Goal: Task Accomplishment & Management: Manage account settings

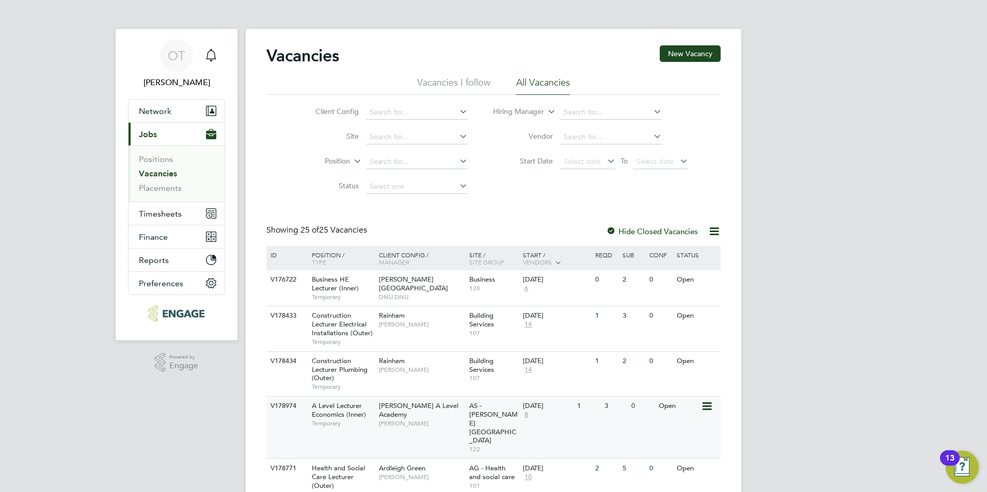
scroll to position [155, 0]
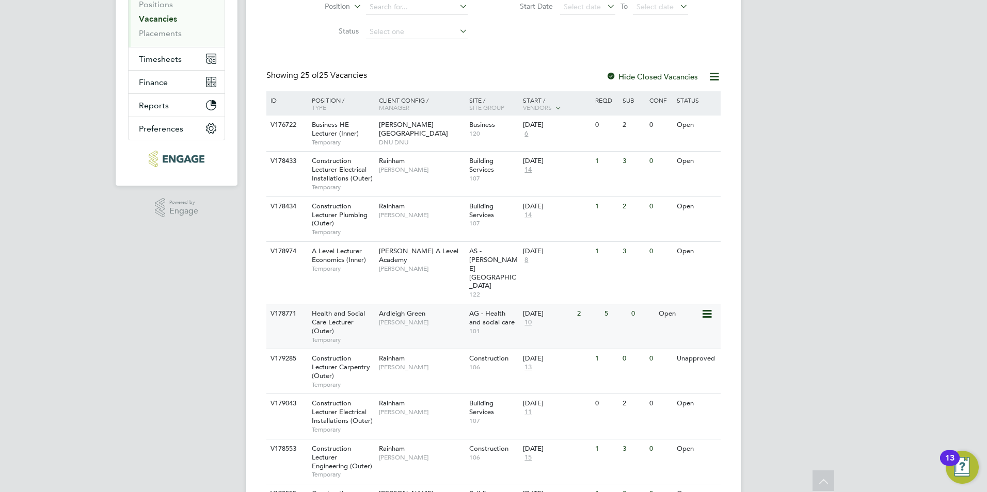
drag, startPoint x: 412, startPoint y: 262, endPoint x: 419, endPoint y: 297, distance: 35.2
click at [419, 318] on span "[PERSON_NAME]" at bounding box center [421, 322] width 85 height 8
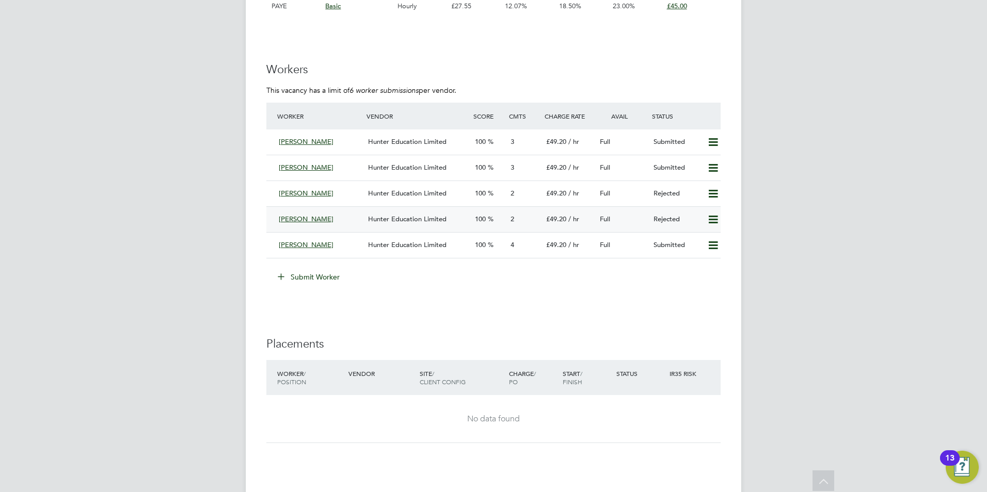
scroll to position [1651, 0]
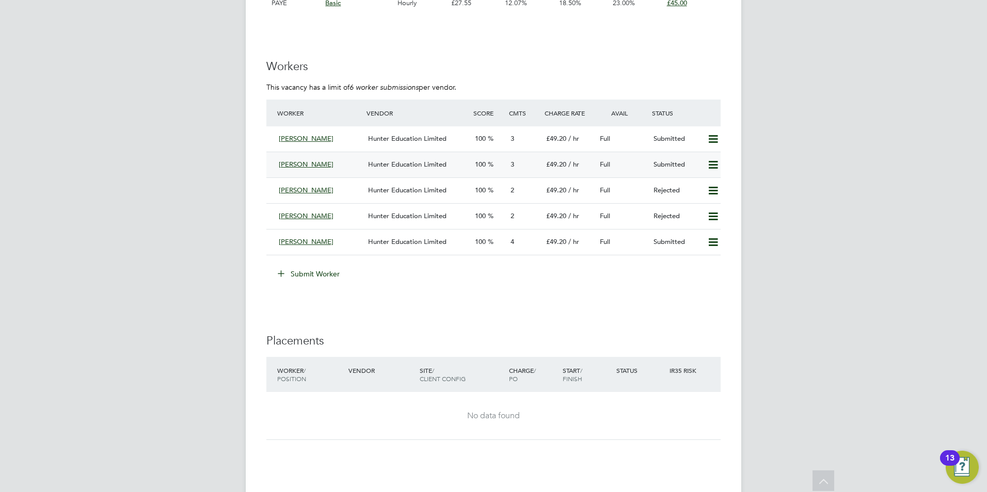
click at [409, 164] on span "Hunter Education Limited" at bounding box center [407, 164] width 78 height 9
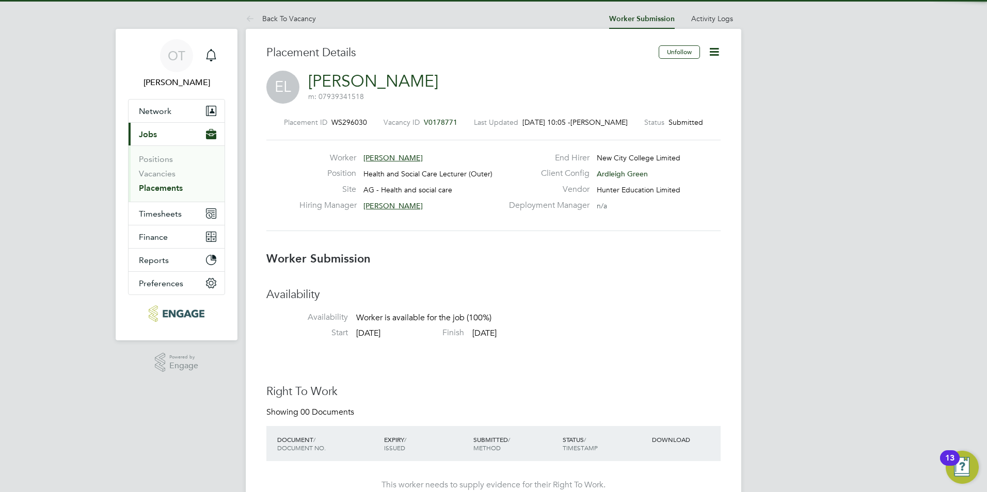
click at [714, 52] on icon at bounding box center [713, 51] width 13 height 13
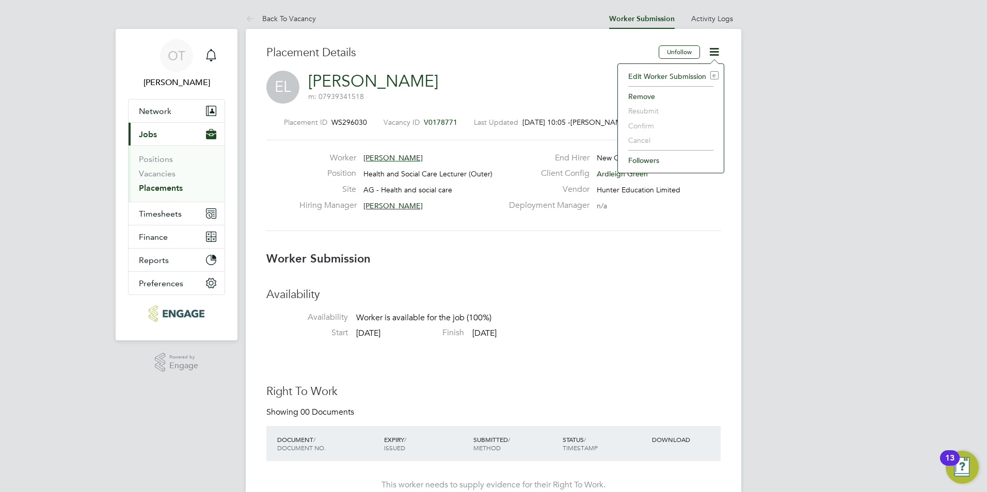
click at [670, 80] on li "Edit Worker Submission e" at bounding box center [670, 76] width 95 height 14
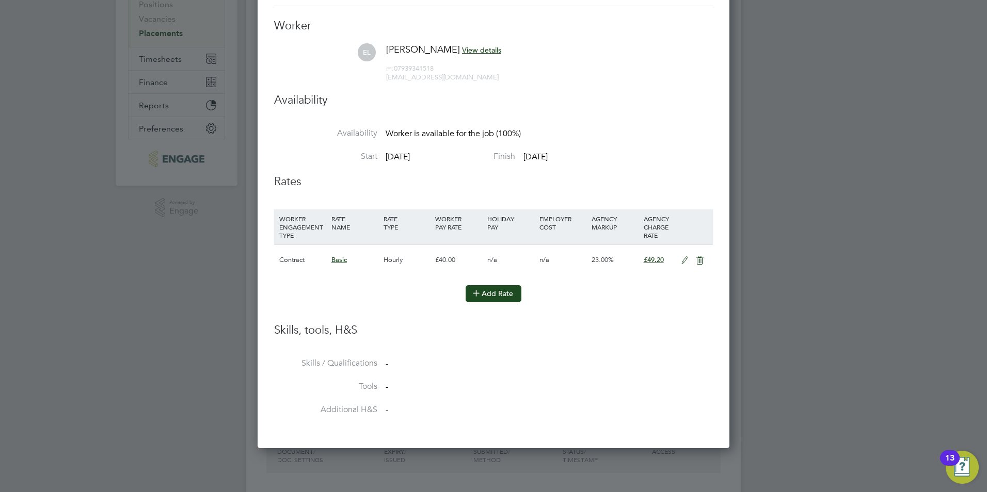
click at [512, 295] on button "Add Rate" at bounding box center [493, 293] width 56 height 17
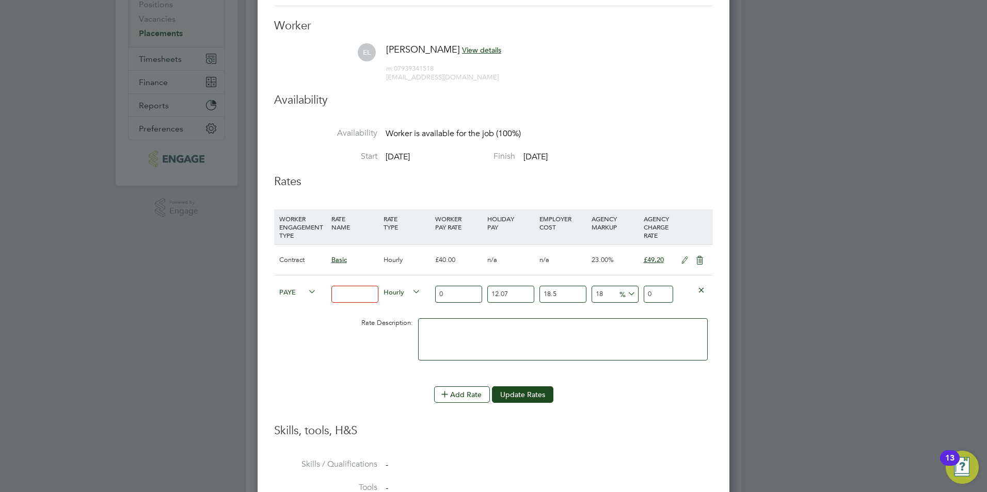
click at [700, 288] on icon at bounding box center [701, 290] width 8 height 8
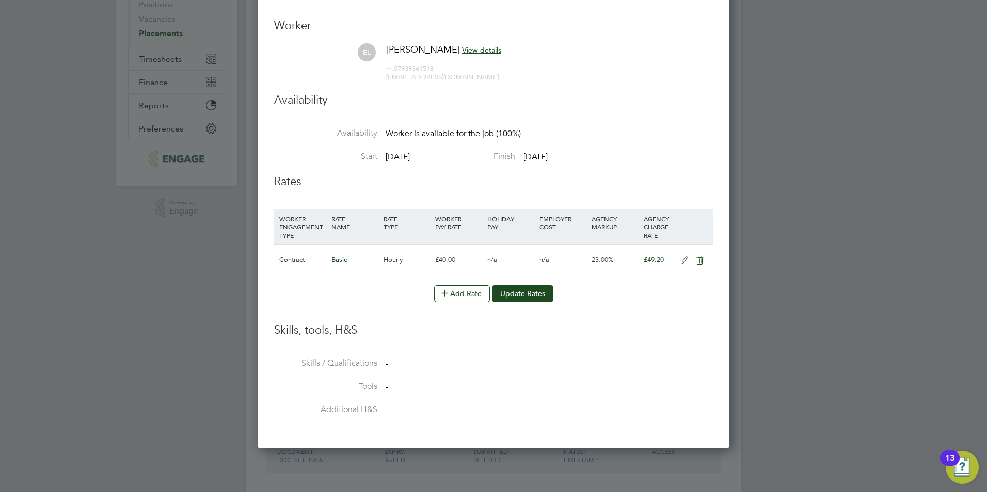
click at [686, 261] on icon at bounding box center [684, 260] width 13 height 8
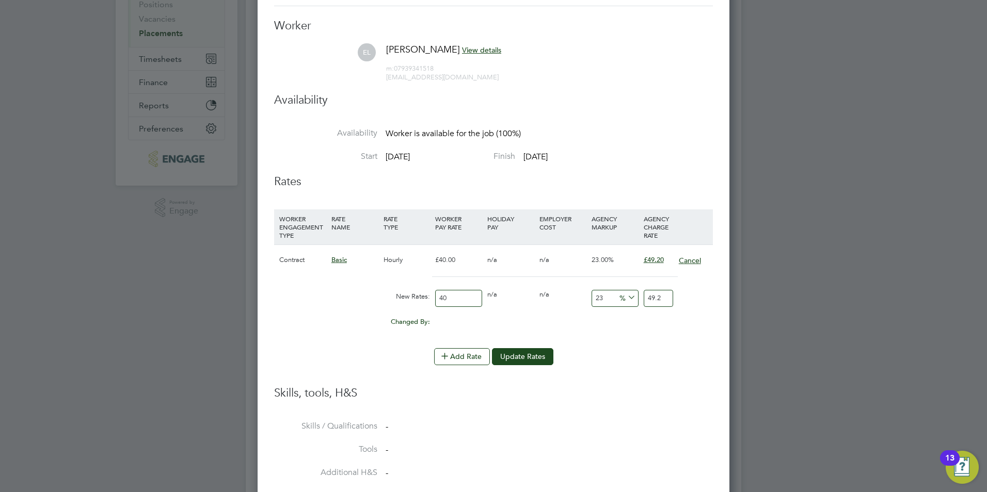
click at [687, 257] on button "Cancel" at bounding box center [689, 260] width 23 height 10
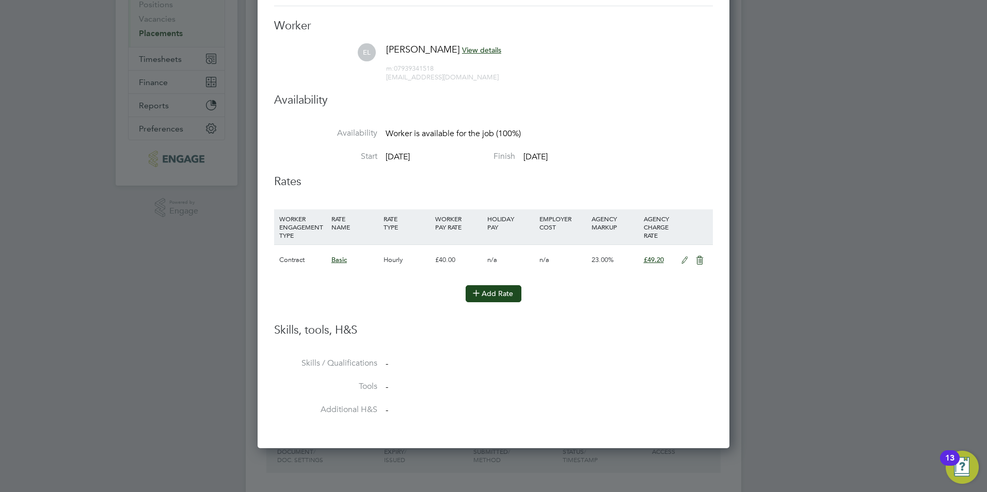
click at [493, 297] on button "Add Rate" at bounding box center [493, 293] width 56 height 17
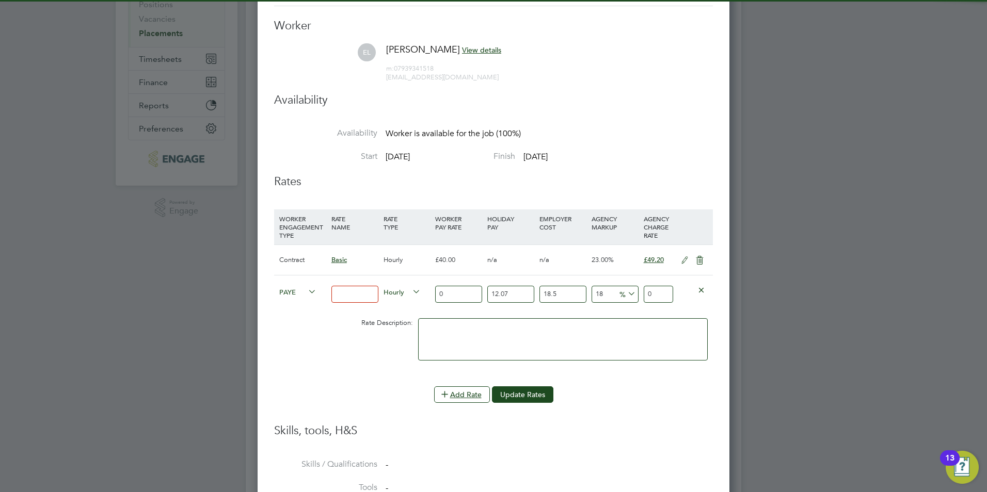
click at [343, 297] on input at bounding box center [354, 294] width 47 height 17
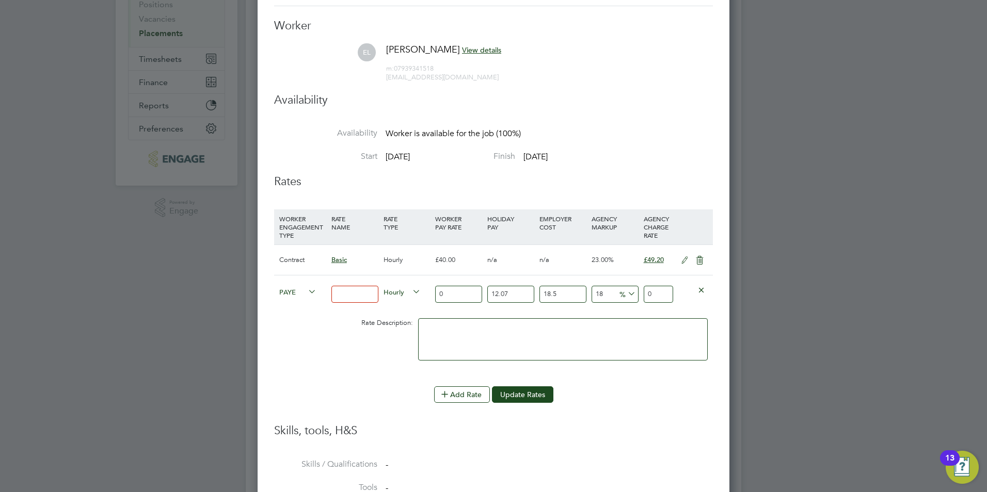
click at [365, 294] on input at bounding box center [354, 294] width 47 height 17
type input "Basic"
click at [464, 292] on input "0" at bounding box center [458, 294] width 47 height 17
drag, startPoint x: 464, startPoint y: 292, endPoint x: 431, endPoint y: 291, distance: 33.0
click at [431, 291] on div "PAYE Basic Hourly 0 12.07 n/a 18.5 n/a 18 0 % 0" at bounding box center [493, 294] width 439 height 38
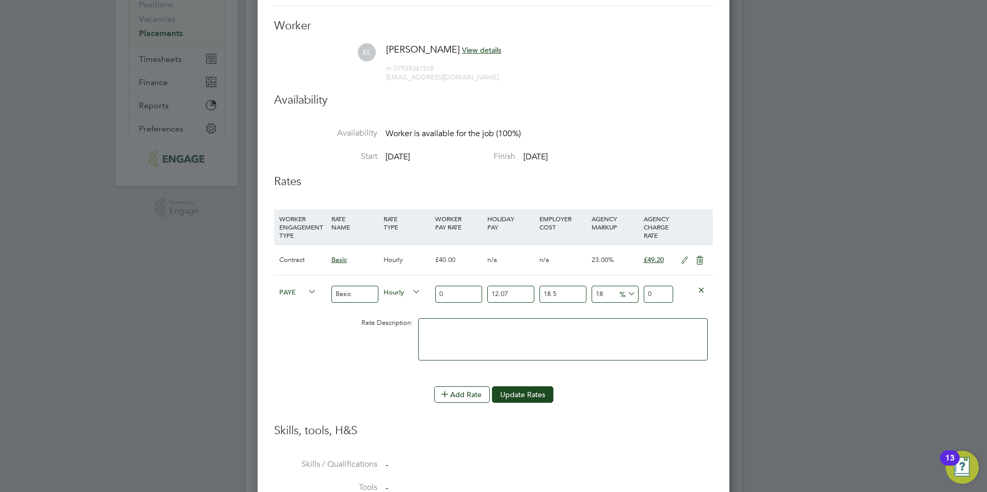
drag, startPoint x: 516, startPoint y: 296, endPoint x: 485, endPoint y: 296, distance: 31.5
click at [485, 296] on div "12.07 n/a" at bounding box center [511, 295] width 52 height 38
drag, startPoint x: 462, startPoint y: 291, endPoint x: 423, endPoint y: 291, distance: 39.7
click at [423, 291] on div "PAYE Basic Hourly 0 12.07 n/a 18.5 n/a 18 0 % 0" at bounding box center [493, 294] width 439 height 38
type input "3"
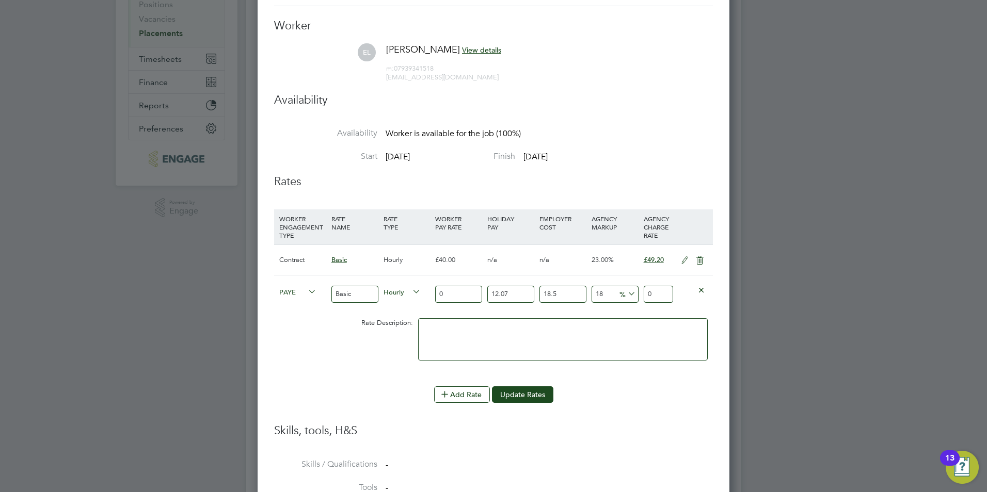
type input "4.70122443"
type input "34"
type input "53.28054354"
type input "34.3"
type input "53.750665983"
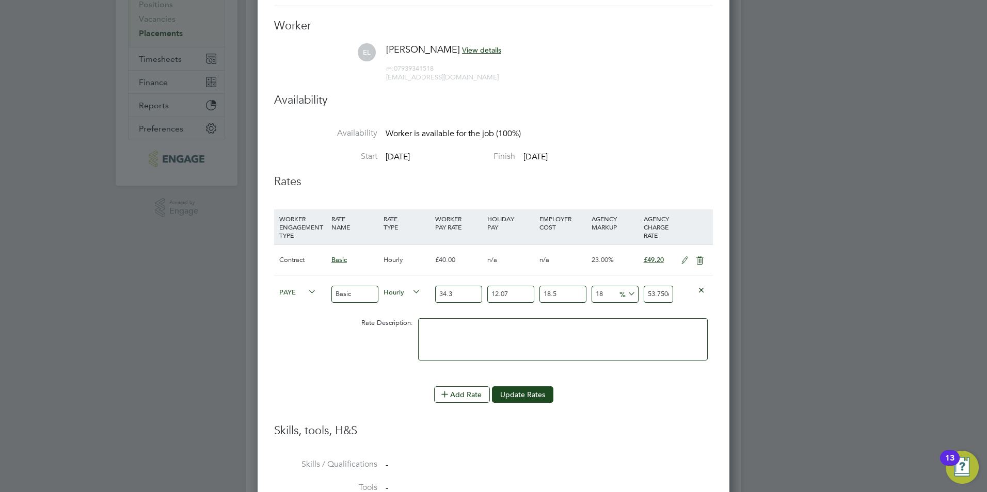
type input "34.36"
type input "53.8446904716"
click at [468, 301] on input "34.36" at bounding box center [458, 294] width 47 height 17
type input "34.36"
drag, startPoint x: 614, startPoint y: 293, endPoint x: 587, endPoint y: 288, distance: 26.7
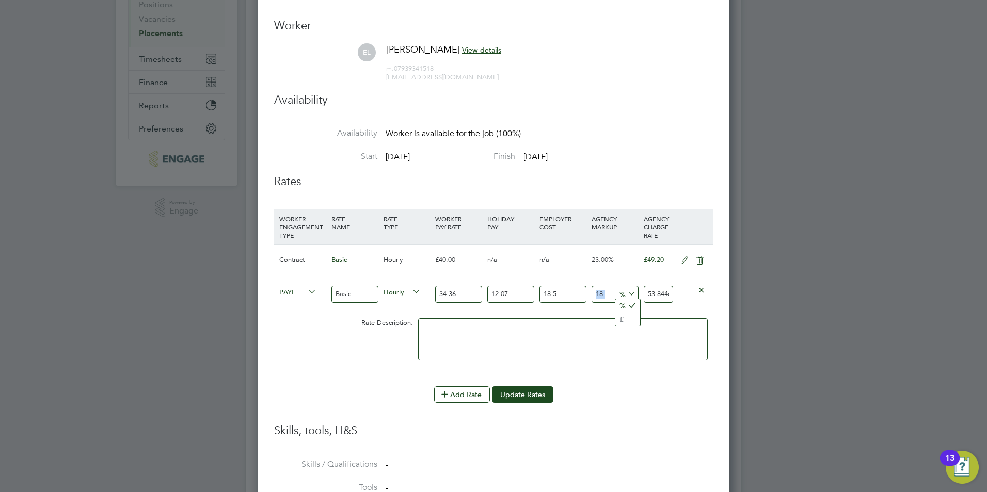
click at [587, 288] on div "PAYE Basic Hourly 34.36 12.07 n/a 18.5 n/a 18 8.2135968516 % 53.8446904716" at bounding box center [493, 294] width 439 height 38
click at [636, 411] on li "Add Rate Update Rates" at bounding box center [493, 400] width 439 height 27
drag, startPoint x: 605, startPoint y: 293, endPoint x: 586, endPoint y: 291, distance: 19.3
click at [586, 291] on div "PAYE Basic Hourly 34.36 12.07 n/a 18.5 n/a 18 8.2135968516 % 53.8446904716" at bounding box center [493, 294] width 439 height 38
type input "2"
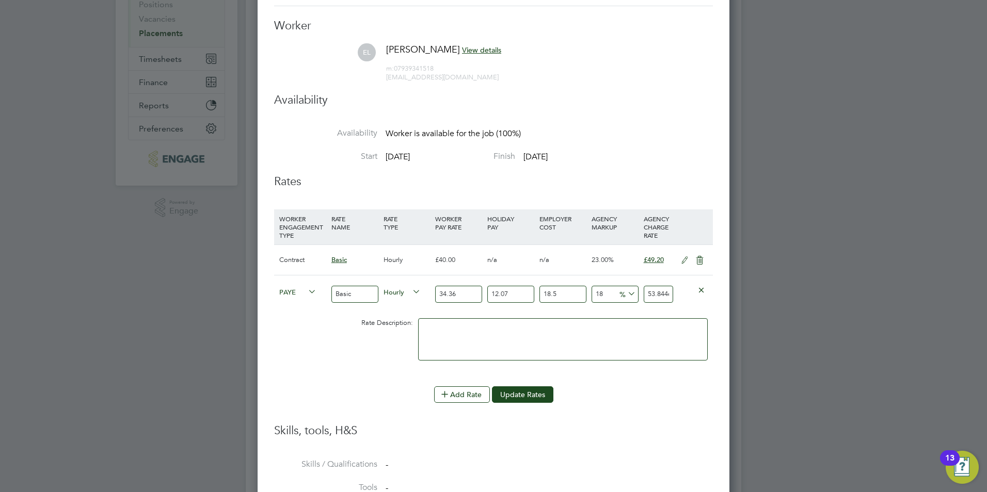
type input "46.5437154924"
type input "23"
type input "56.1262451526"
type input "23"
click at [636, 390] on div "Add Rate Update Rates" at bounding box center [493, 395] width 439 height 17
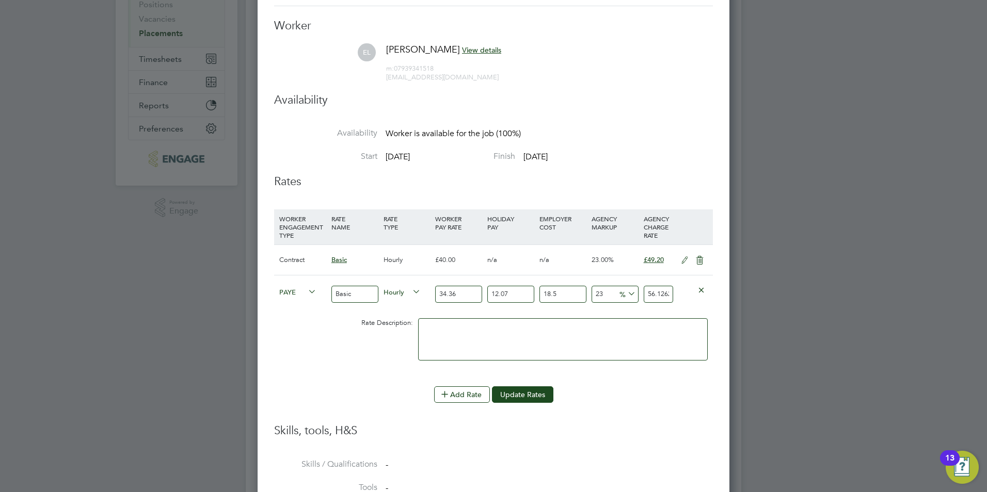
click at [354, 325] on div "Rate Description:" at bounding box center [380, 323] width 69 height 20
drag, startPoint x: 360, startPoint y: 321, endPoint x: 414, endPoint y: 323, distance: 54.2
click at [414, 323] on div "Rate Description:" at bounding box center [380, 323] width 69 height 20
click at [413, 324] on div "Rate Description:" at bounding box center [380, 323] width 69 height 20
drag, startPoint x: 414, startPoint y: 326, endPoint x: 361, endPoint y: 324, distance: 52.7
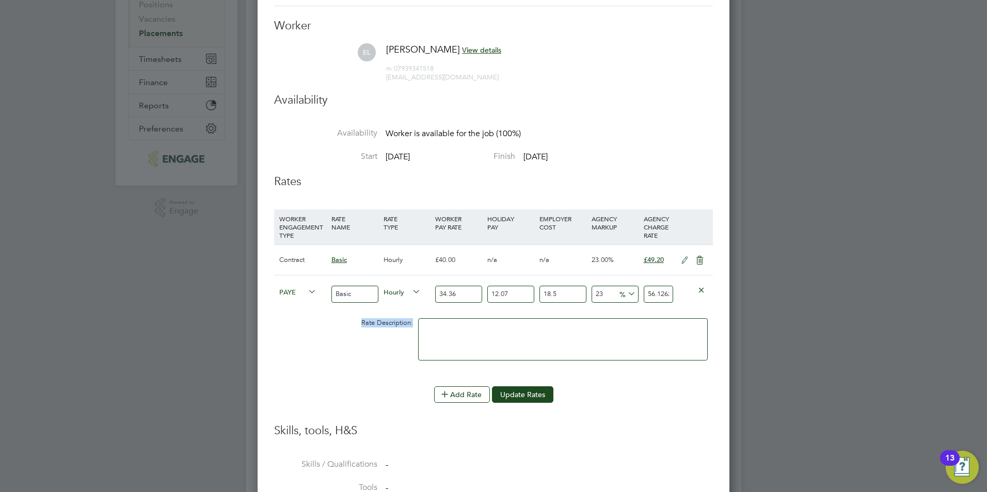
click at [361, 324] on div "Rate Description:" at bounding box center [380, 323] width 69 height 20
drag, startPoint x: 361, startPoint y: 324, endPoint x: 376, endPoint y: 336, distance: 19.0
click at [376, 336] on div "Rate Description:" at bounding box center [493, 344] width 439 height 63
drag, startPoint x: 363, startPoint y: 324, endPoint x: 414, endPoint y: 326, distance: 51.1
click at [414, 326] on div "Rate Description:" at bounding box center [380, 323] width 69 height 20
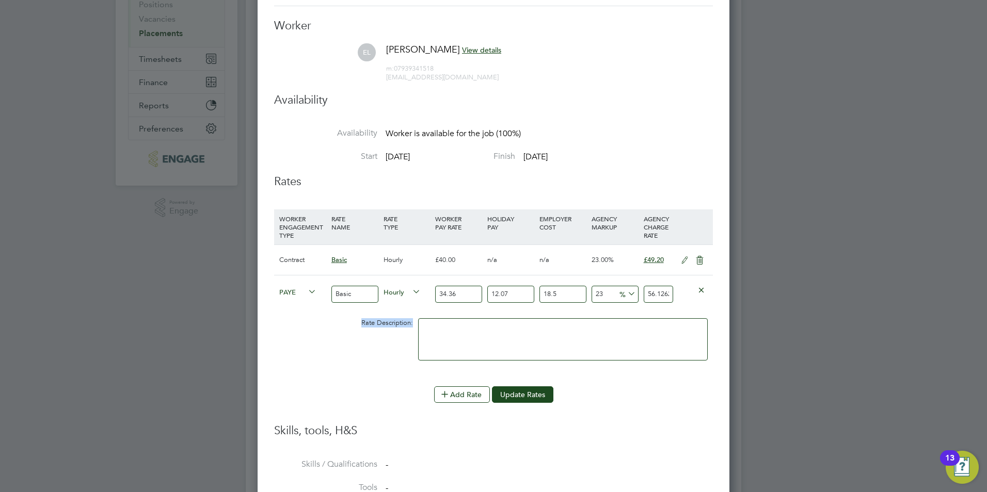
click at [413, 325] on div "Rate Description:" at bounding box center [380, 323] width 69 height 20
drag, startPoint x: 305, startPoint y: 265, endPoint x: 279, endPoint y: 263, distance: 26.4
click at [279, 263] on div "Contract" at bounding box center [303, 260] width 52 height 30
drag, startPoint x: 279, startPoint y: 263, endPoint x: 293, endPoint y: 265, distance: 14.0
click at [293, 265] on div "Contract" at bounding box center [303, 260] width 52 height 30
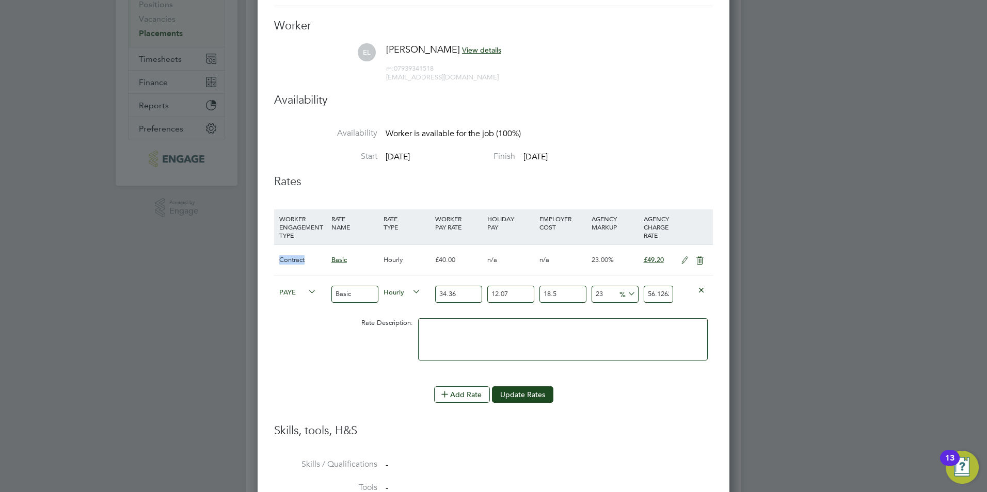
drag, startPoint x: 309, startPoint y: 258, endPoint x: 277, endPoint y: 260, distance: 32.1
click at [277, 260] on div "Contract" at bounding box center [303, 260] width 52 height 30
drag, startPoint x: 277, startPoint y: 260, endPoint x: 298, endPoint y: 267, distance: 22.2
click at [298, 267] on div "Contract" at bounding box center [303, 260] width 52 height 30
drag, startPoint x: 310, startPoint y: 262, endPoint x: 271, endPoint y: 261, distance: 38.7
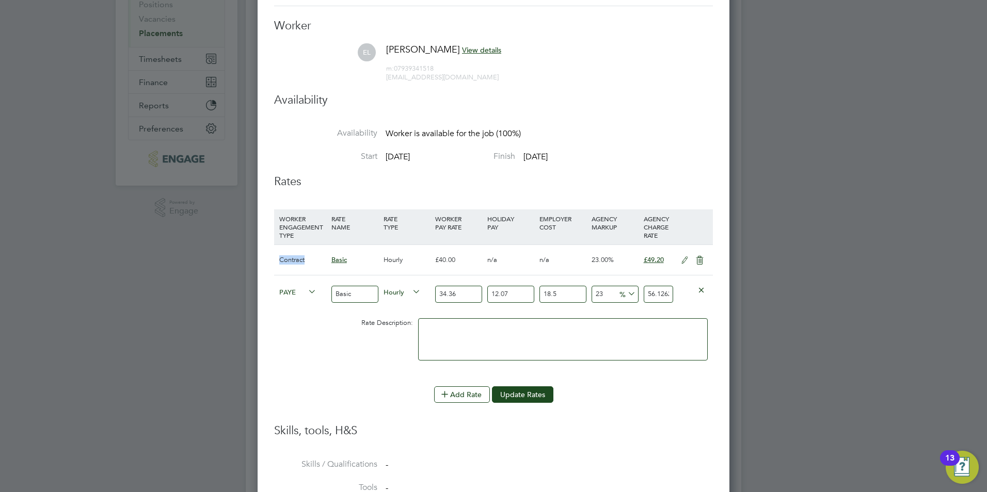
click at [271, 261] on div "Unfollow Worker [PERSON_NAME] Worker Submission Status: Submitted Vacancy 2 x H…" at bounding box center [494, 216] width 472 height 665
drag, startPoint x: 271, startPoint y: 261, endPoint x: 283, endPoint y: 260, distance: 11.9
click at [283, 260] on div "Contract" at bounding box center [303, 260] width 52 height 30
click at [285, 307] on div "PAYE" at bounding box center [303, 293] width 52 height 35
drag, startPoint x: 465, startPoint y: 295, endPoint x: 429, endPoint y: 295, distance: 35.6
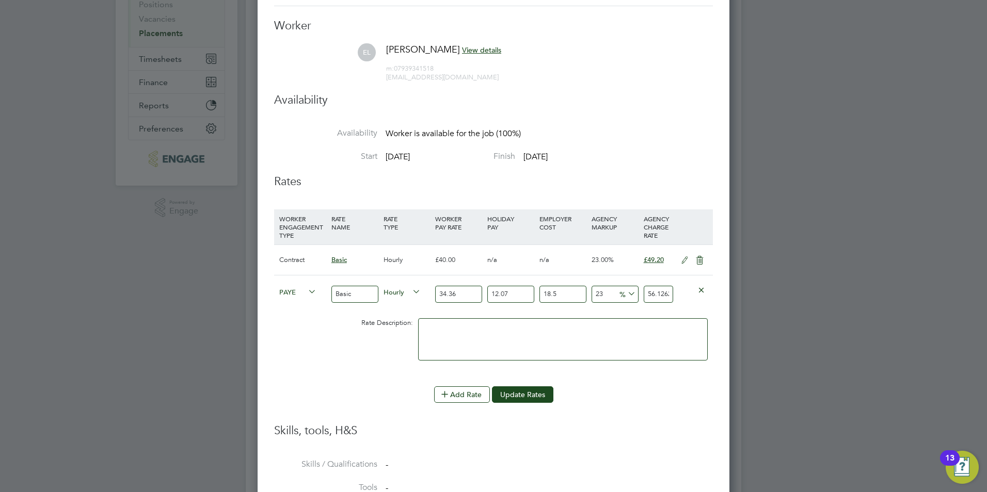
click at [429, 295] on div "PAYE Basic Hourly 34.36 12.07 n/a 18.5 n/a 23 10.4951515326 % 56.1262451526" at bounding box center [493, 294] width 439 height 38
click at [461, 294] on input "34.36" at bounding box center [458, 294] width 47 height 17
drag, startPoint x: 461, startPoint y: 294, endPoint x: 433, endPoint y: 295, distance: 27.9
click at [433, 295] on div "34.36" at bounding box center [458, 295] width 52 height 38
click at [457, 309] on div "34.36" at bounding box center [458, 295] width 52 height 38
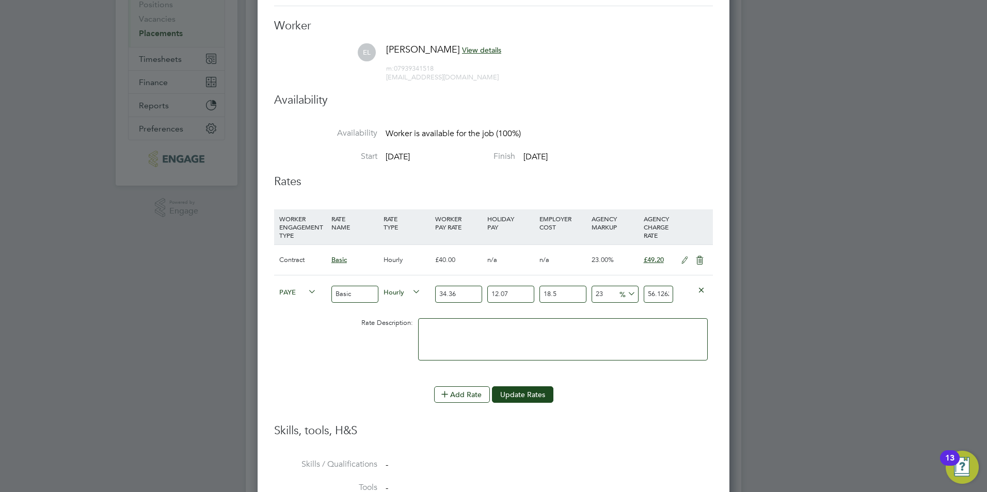
drag, startPoint x: 458, startPoint y: 295, endPoint x: 428, endPoint y: 295, distance: 29.9
click at [428, 295] on div "PAYE Basic Hourly 34.36 12.07 n/a 18.5 n/a 23 10.4951515326 % 56.1262451526" at bounding box center [493, 294] width 439 height 38
click at [444, 307] on div "34.36" at bounding box center [458, 295] width 52 height 38
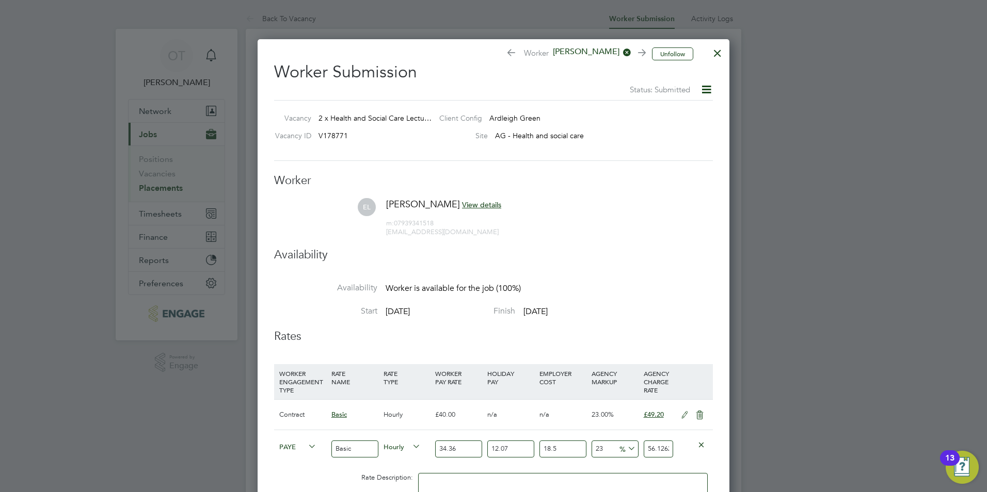
click at [721, 53] on div at bounding box center [717, 50] width 19 height 19
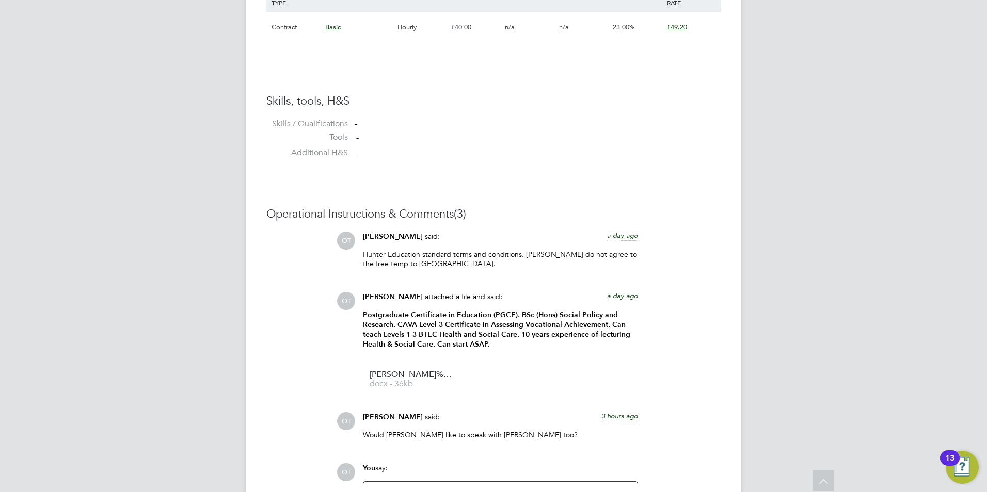
scroll to position [912, 0]
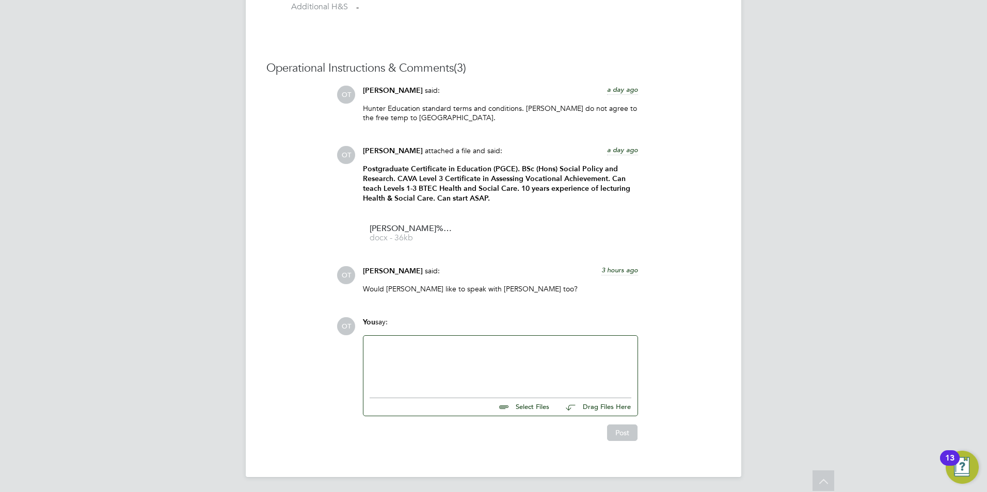
click at [449, 343] on div at bounding box center [500, 364] width 262 height 44
click at [507, 343] on div at bounding box center [500, 364] width 262 height 44
drag, startPoint x: 392, startPoint y: 319, endPoint x: 355, endPoint y: 307, distance: 39.3
click at [355, 307] on div "Operational Instructions & Comments (3) OT [PERSON_NAME] said: a day ago Hunter…" at bounding box center [493, 251] width 454 height 380
drag, startPoint x: 355, startPoint y: 307, endPoint x: 489, endPoint y: 372, distance: 149.8
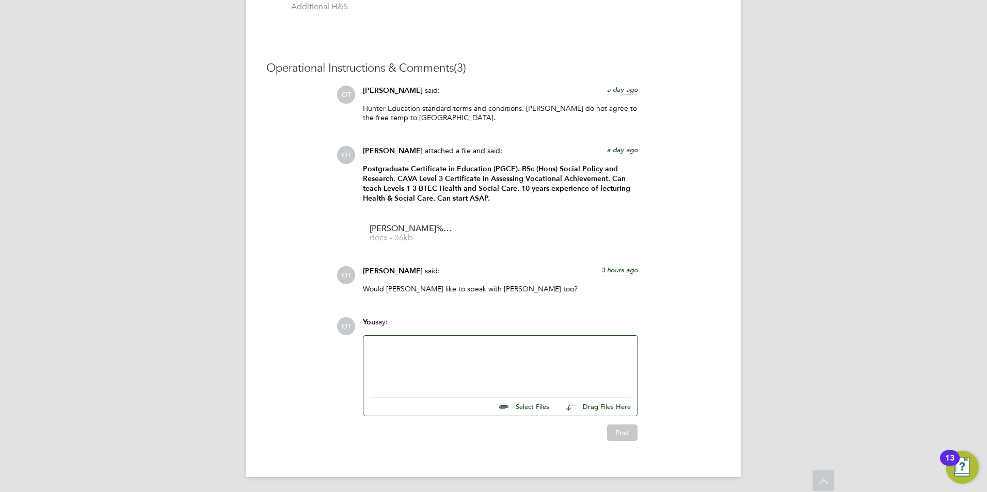
click at [495, 379] on div at bounding box center [500, 364] width 262 height 44
click at [624, 427] on button "Post" at bounding box center [622, 433] width 30 height 17
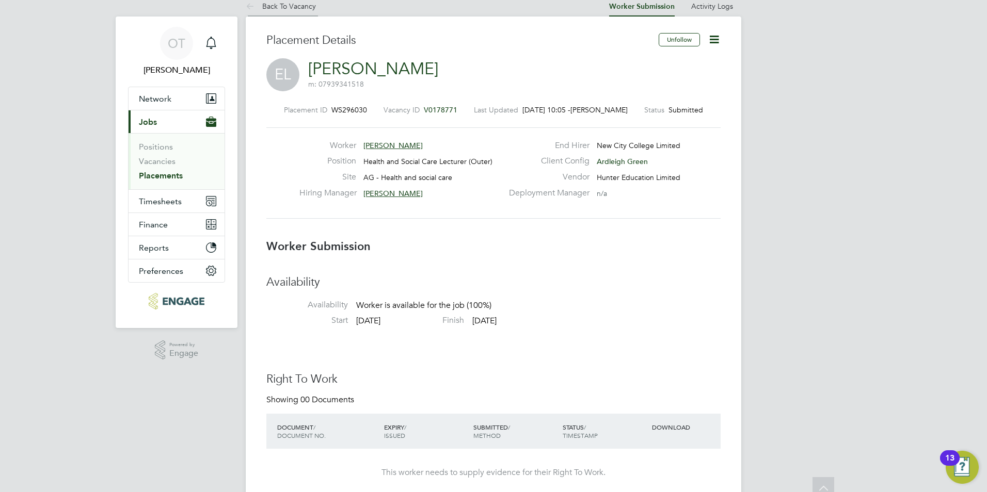
scroll to position [0, 0]
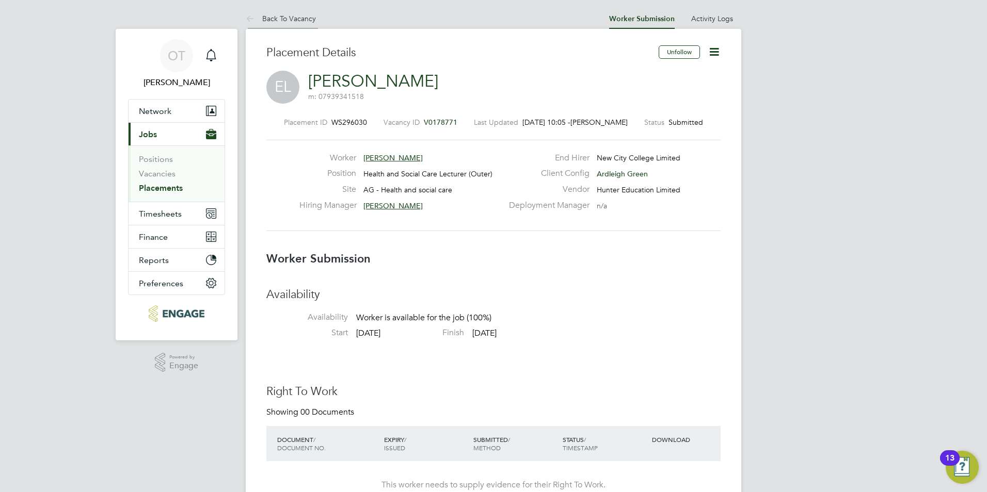
click at [286, 17] on link "Back To Vacancy" at bounding box center [281, 18] width 70 height 9
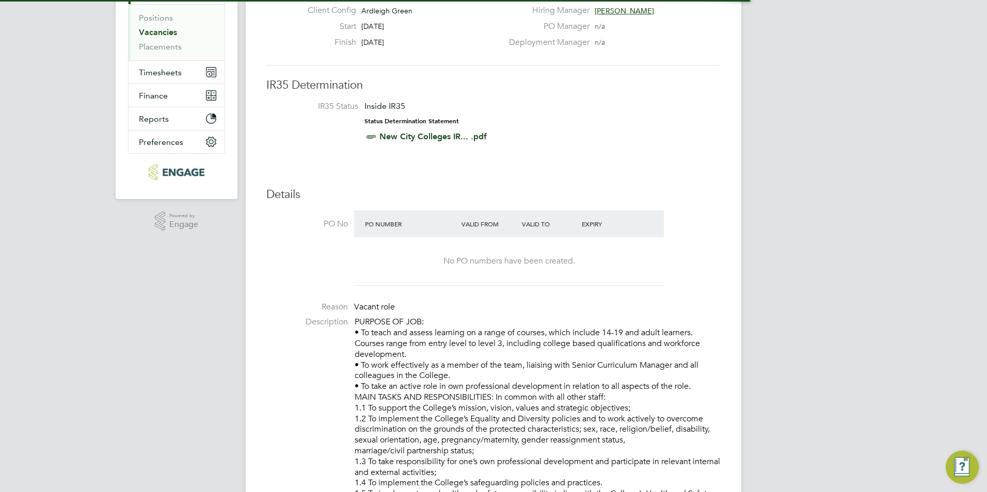
scroll to position [5, 5]
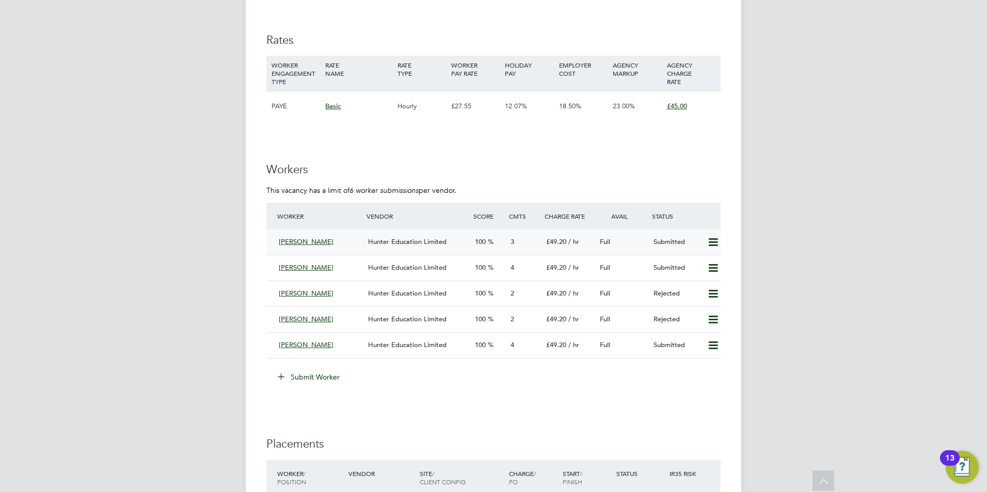
click at [405, 244] on span "Hunter Education Limited" at bounding box center [407, 241] width 78 height 9
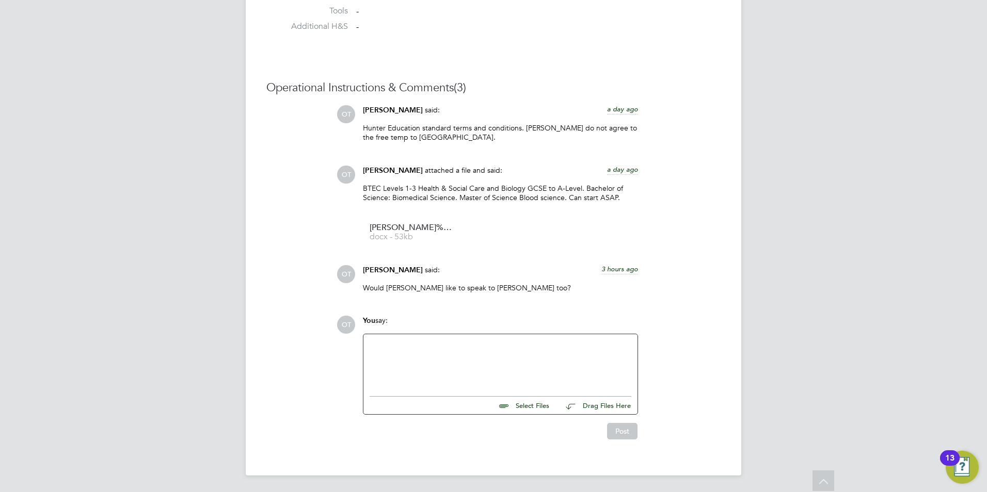
click at [454, 363] on div at bounding box center [500, 363] width 262 height 44
click at [625, 438] on button "Post" at bounding box center [622, 431] width 30 height 17
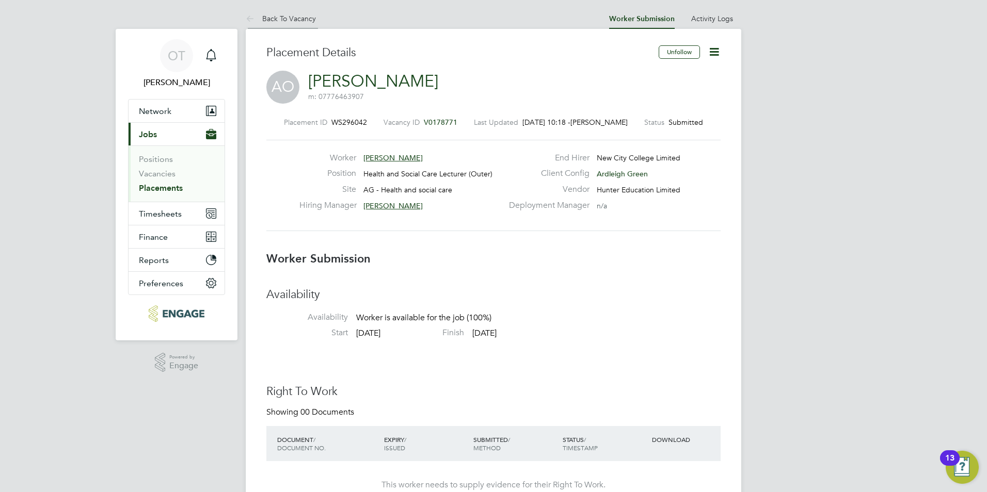
click at [302, 17] on link "Back To Vacancy" at bounding box center [281, 18] width 70 height 9
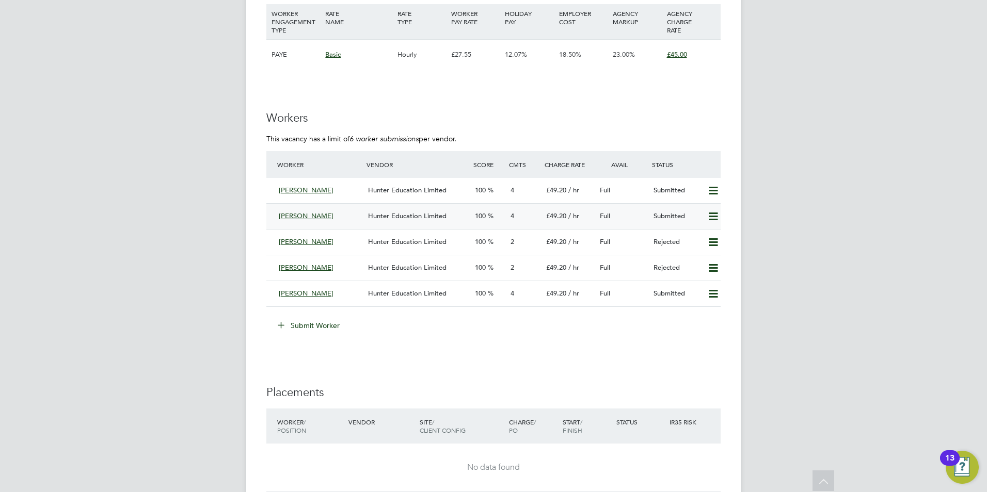
click at [382, 217] on span "Hunter Education Limited" at bounding box center [407, 216] width 78 height 9
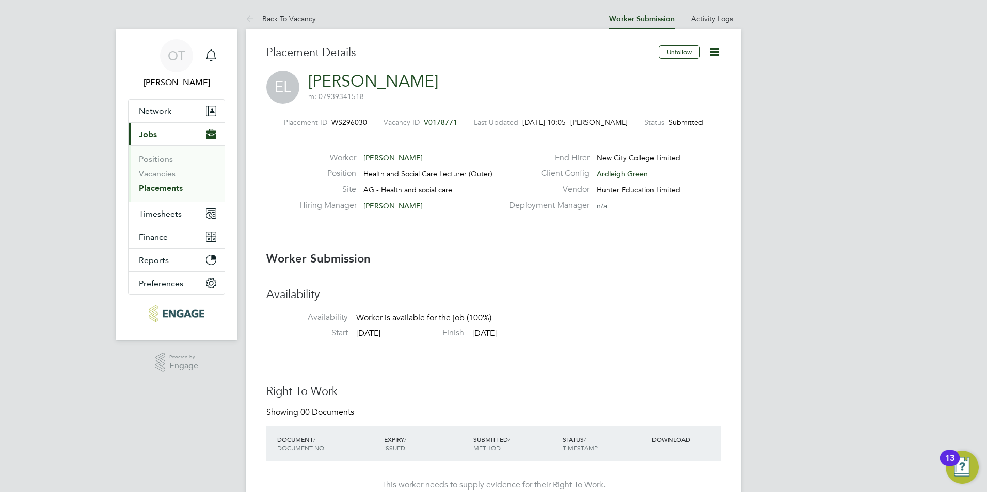
click at [716, 50] on icon at bounding box center [713, 51] width 13 height 13
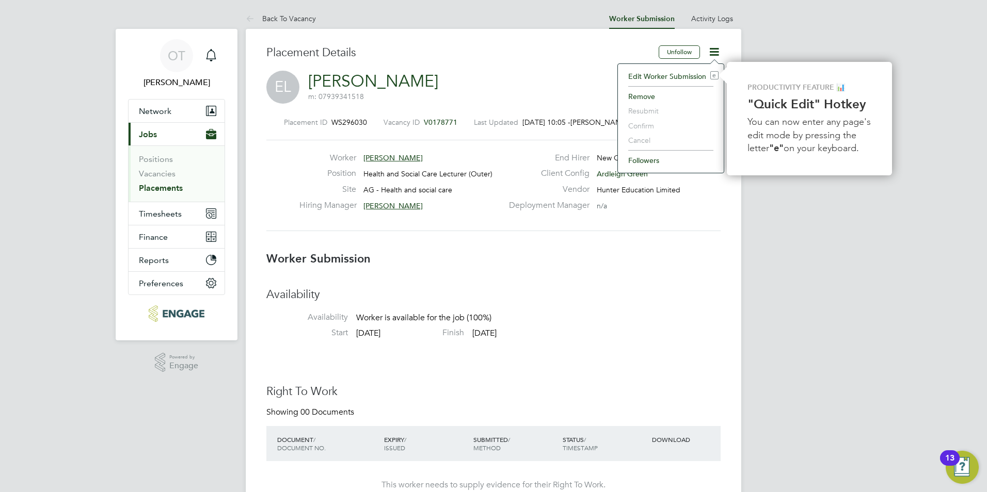
click at [682, 77] on li "Edit Worker Submission e" at bounding box center [670, 76] width 95 height 14
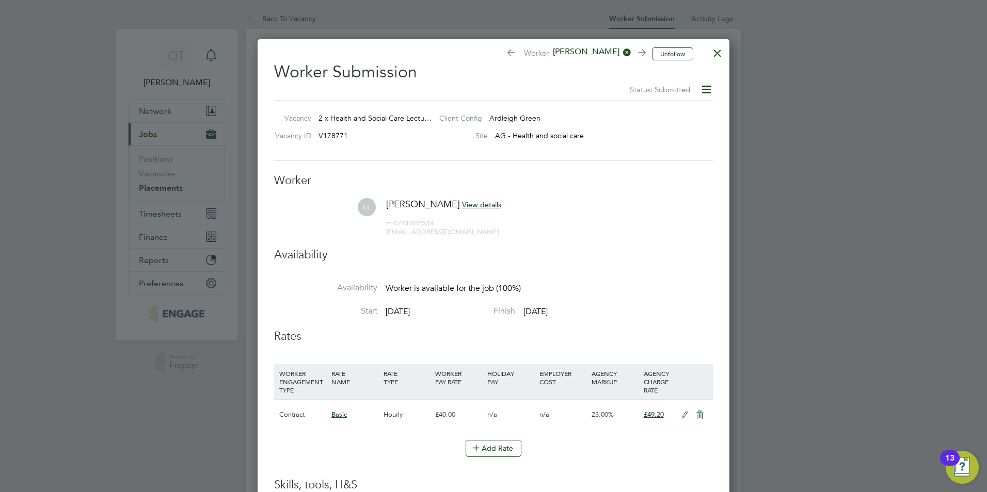
click at [714, 54] on div at bounding box center [717, 50] width 19 height 19
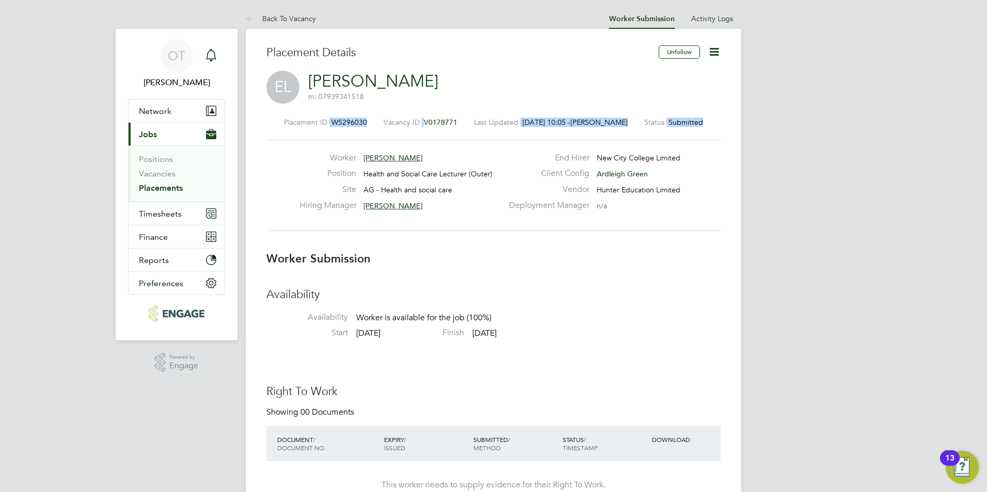
drag, startPoint x: 281, startPoint y: 122, endPoint x: 711, endPoint y: 125, distance: 429.9
click at [711, 125] on div "Placement ID WS296030 Vacancy ID V0178771 Last Updated [DATE] 10:05 - [PERSON_N…" at bounding box center [493, 122] width 454 height 9
drag, startPoint x: 711, startPoint y: 125, endPoint x: 710, endPoint y: 132, distance: 6.9
click at [711, 125] on div "Placement ID WS296030 Vacancy ID V0178771 Last Updated [DATE] 10:05 - [PERSON_N…" at bounding box center [493, 122] width 454 height 9
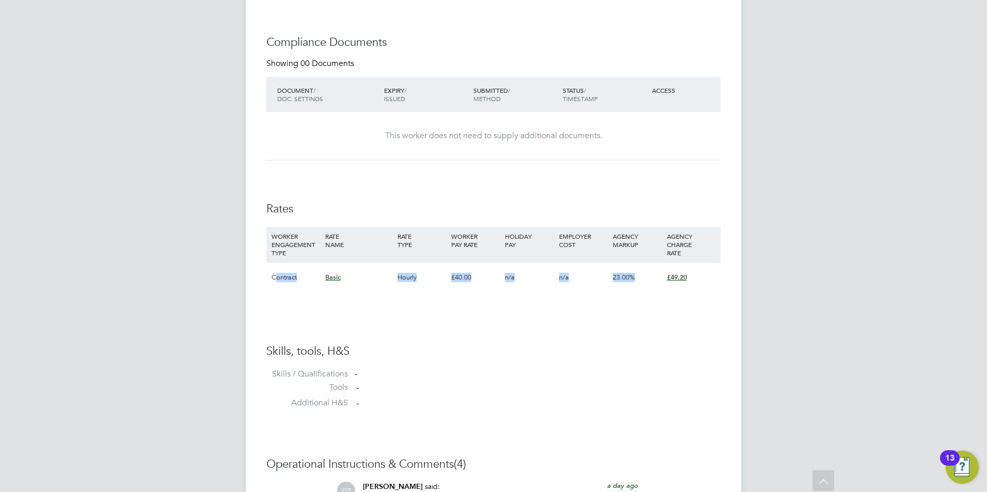
drag, startPoint x: 689, startPoint y: 284, endPoint x: 277, endPoint y: 282, distance: 412.8
click at [277, 282] on div "Contract Basic Hourly £40.00 n/a n/a 23.00% £49.20" at bounding box center [493, 277] width 454 height 30
drag, startPoint x: 277, startPoint y: 282, endPoint x: 289, endPoint y: 300, distance: 21.9
click at [277, 282] on div "Contract" at bounding box center [296, 278] width 54 height 30
click at [290, 300] on li "WORKER ENGAGEMENT TYPE RATE NAME RATE TYPE WORKER PAY RATE HOLIDAY PAY EMPLOYER…" at bounding box center [493, 265] width 454 height 76
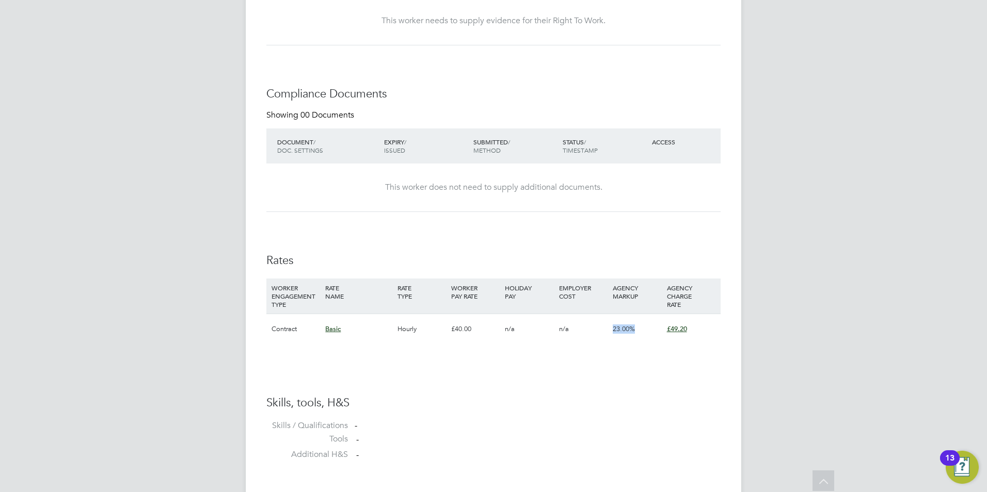
drag, startPoint x: 637, startPoint y: 332, endPoint x: 600, endPoint y: 335, distance: 36.8
click at [600, 335] on div "Contract Basic Hourly £40.00 n/a n/a 23.00% £49.20" at bounding box center [493, 329] width 454 height 30
drag, startPoint x: 600, startPoint y: 335, endPoint x: 636, endPoint y: 361, distance: 44.3
click at [636, 361] on div "Availability Availability Worker is available for the job (100%) Start [DATE] F…" at bounding box center [493, 145] width 454 height 645
drag, startPoint x: 397, startPoint y: 328, endPoint x: 704, endPoint y: 330, distance: 307.6
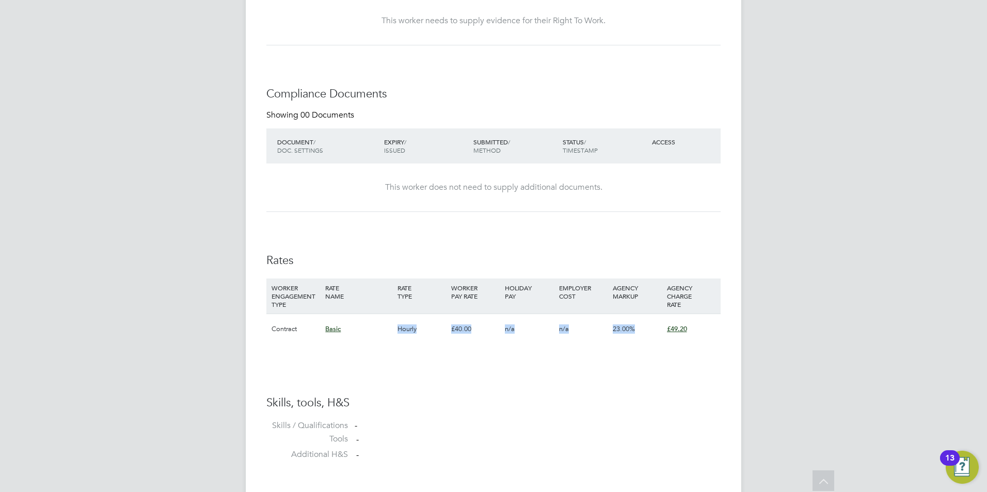
click at [704, 330] on div "Contract Basic Hourly £40.00 n/a n/a 23.00% £49.20" at bounding box center [493, 329] width 454 height 30
click at [703, 329] on div "£49.20" at bounding box center [691, 329] width 54 height 30
click at [695, 328] on div "£49.20" at bounding box center [691, 329] width 54 height 30
drag, startPoint x: 688, startPoint y: 328, endPoint x: 258, endPoint y: 333, distance: 430.4
click at [258, 333] on div "Placement Details Unfollow [GEOGRAPHIC_DATA][PERSON_NAME] m: 07939341518 Placem…" at bounding box center [493, 269] width 495 height 1411
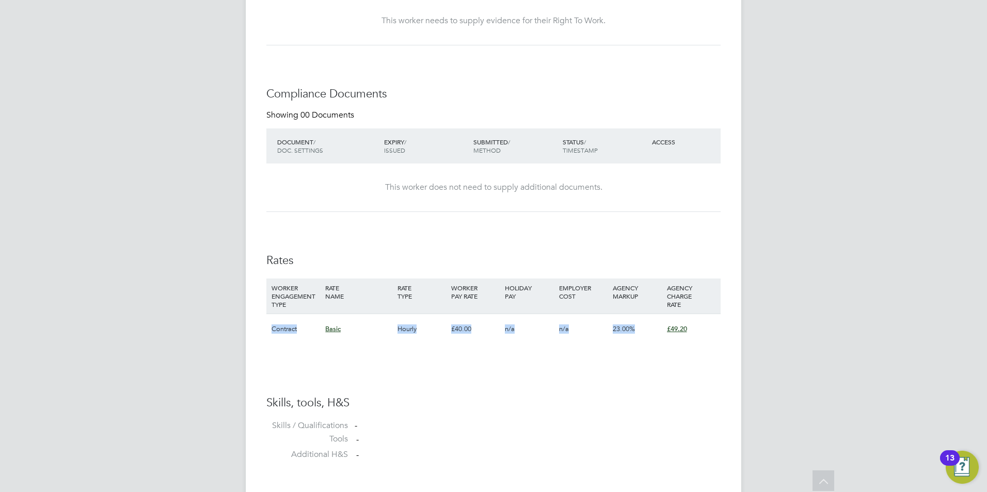
drag, startPoint x: 258, startPoint y: 333, endPoint x: 281, endPoint y: 352, distance: 30.1
click at [281, 352] on li "WORKER ENGAGEMENT TYPE RATE NAME RATE TYPE WORKER PAY RATE HOLIDAY PAY EMPLOYER…" at bounding box center [493, 317] width 454 height 76
click at [271, 330] on div "Contract" at bounding box center [296, 329] width 54 height 30
drag, startPoint x: 271, startPoint y: 330, endPoint x: 689, endPoint y: 327, distance: 418.0
click at [689, 327] on div "Contract Basic Hourly £40.00 n/a n/a 23.00% £49.20" at bounding box center [493, 329] width 454 height 30
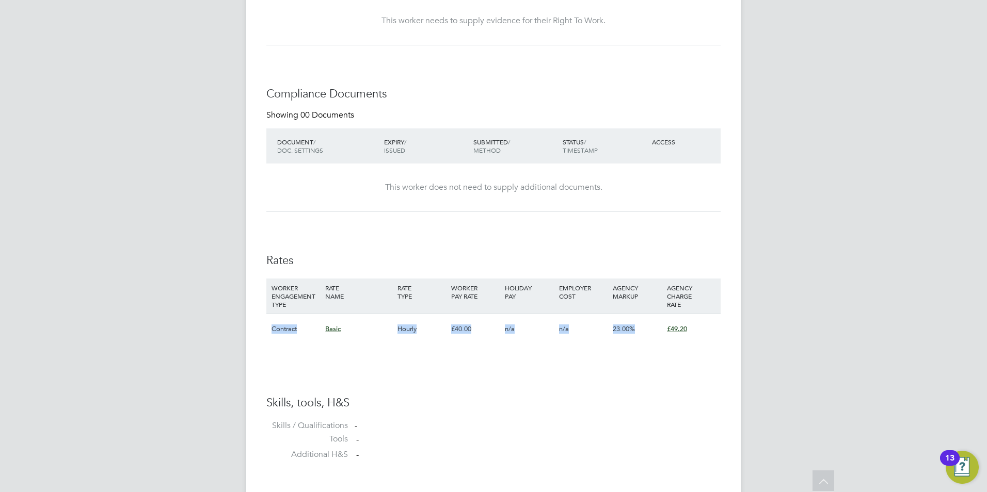
drag, startPoint x: 689, startPoint y: 327, endPoint x: 706, endPoint y: 342, distance: 22.6
click at [706, 342] on div "£49.20" at bounding box center [691, 329] width 54 height 30
drag, startPoint x: 695, startPoint y: 328, endPoint x: 264, endPoint y: 329, distance: 431.4
click at [262, 329] on div "Placement Details Unfollow [GEOGRAPHIC_DATA][PERSON_NAME] m: 07939341518 Placem…" at bounding box center [493, 269] width 495 height 1411
drag, startPoint x: 264, startPoint y: 329, endPoint x: 294, endPoint y: 351, distance: 37.4
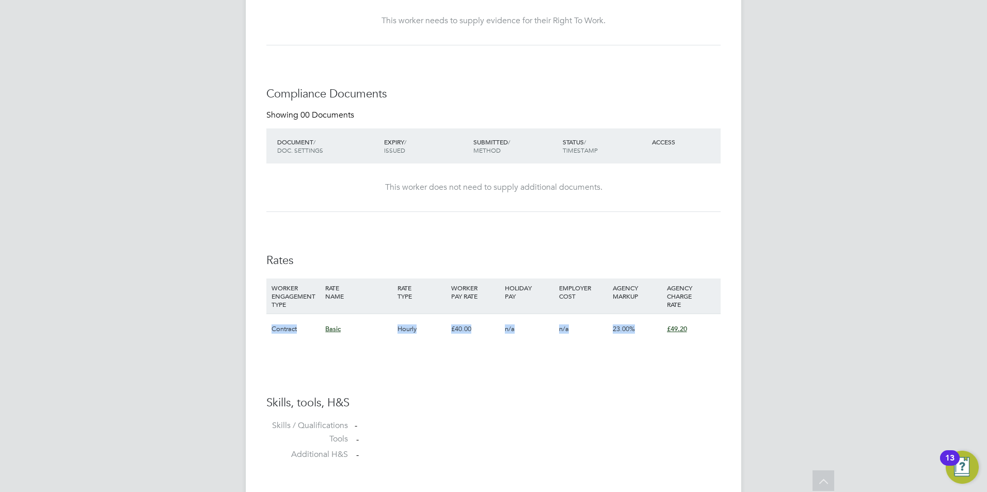
click at [294, 351] on li "WORKER ENGAGEMENT TYPE RATE NAME RATE TYPE WORKER PAY RATE HOLIDAY PAY EMPLOYER…" at bounding box center [493, 317] width 454 height 76
drag, startPoint x: 302, startPoint y: 328, endPoint x: 711, endPoint y: 331, distance: 408.2
click at [711, 331] on div "Contract Basic Hourly £40.00 n/a n/a 23.00% £49.20" at bounding box center [493, 329] width 454 height 30
click at [710, 331] on div "£49.20" at bounding box center [691, 329] width 54 height 30
drag, startPoint x: 705, startPoint y: 330, endPoint x: 226, endPoint y: 332, distance: 479.4
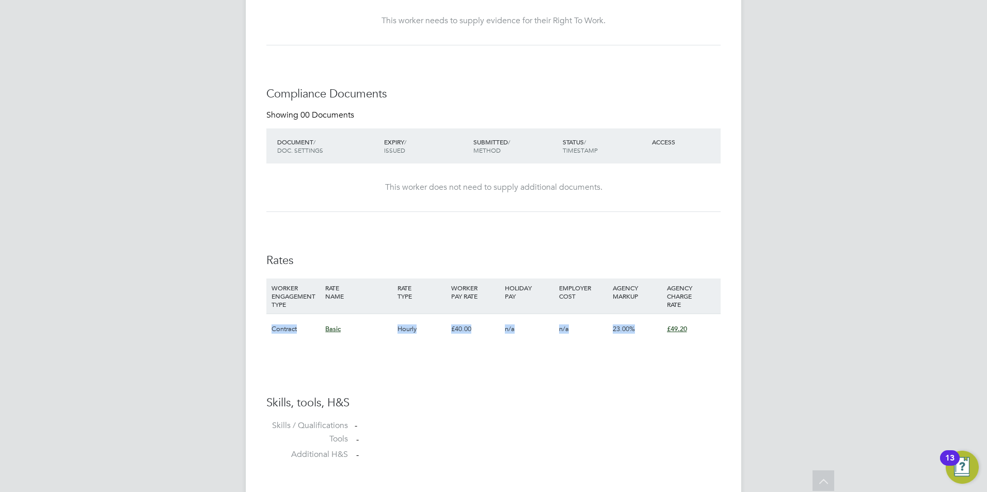
click at [226, 332] on div "OT [PERSON_NAME] Notifications Applications: Network Team Members Businesses Si…" at bounding box center [493, 264] width 987 height 1457
drag, startPoint x: 226, startPoint y: 332, endPoint x: 289, endPoint y: 353, distance: 66.4
click at [289, 353] on li "WORKER ENGAGEMENT TYPE RATE NAME RATE TYPE WORKER PAY RATE HOLIDAY PAY EMPLOYER…" at bounding box center [493, 317] width 454 height 76
drag, startPoint x: 272, startPoint y: 330, endPoint x: 732, endPoint y: 328, distance: 459.3
click at [732, 328] on div "Placement Details Unfollow [GEOGRAPHIC_DATA][PERSON_NAME] m: 07939341518 Placem…" at bounding box center [493, 269] width 495 height 1411
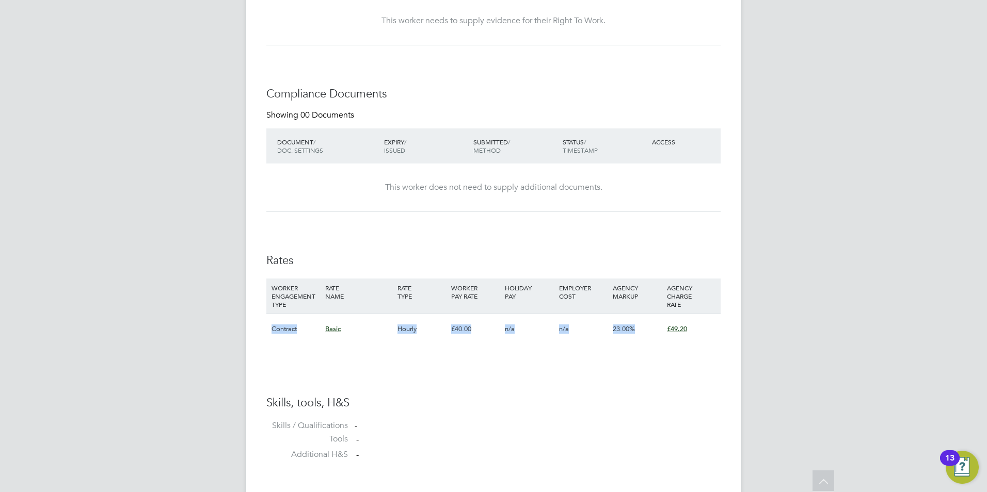
drag, startPoint x: 732, startPoint y: 328, endPoint x: 711, endPoint y: 333, distance: 21.4
click at [715, 333] on div "£49.20" at bounding box center [691, 329] width 54 height 30
drag, startPoint x: 696, startPoint y: 328, endPoint x: 243, endPoint y: 332, distance: 453.6
click at [243, 332] on div "OT [PERSON_NAME] Notifications Applications: Network Team Members Businesses Si…" at bounding box center [493, 264] width 987 height 1457
drag, startPoint x: 243, startPoint y: 332, endPoint x: 285, endPoint y: 336, distance: 42.6
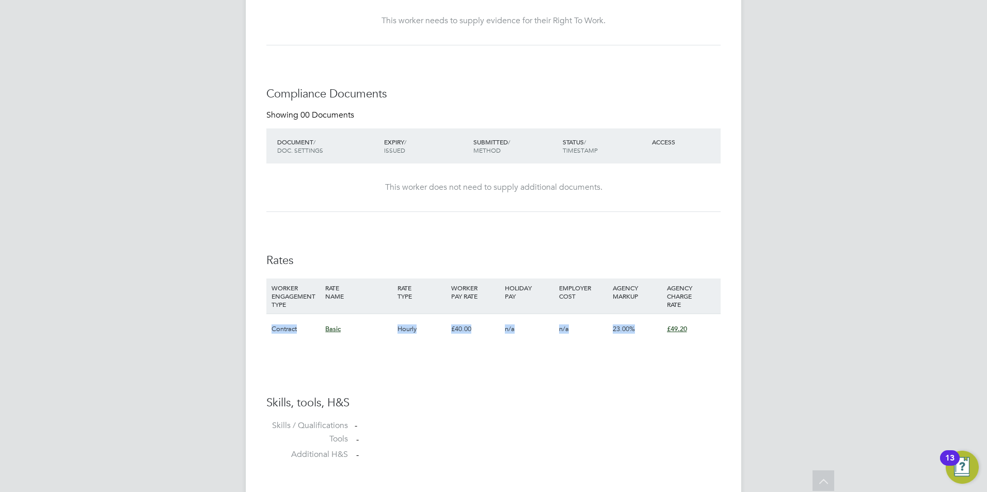
click at [303, 345] on li "WORKER ENGAGEMENT TYPE RATE NAME RATE TYPE WORKER PAY RATE HOLIDAY PAY EMPLOYER…" at bounding box center [493, 317] width 454 height 76
drag, startPoint x: 271, startPoint y: 329, endPoint x: 741, endPoint y: 336, distance: 469.1
click at [741, 336] on div "Placement Details Unfollow [GEOGRAPHIC_DATA][PERSON_NAME] m: 07939341518 Placem…" at bounding box center [493, 269] width 495 height 1411
drag, startPoint x: 741, startPoint y: 336, endPoint x: 732, endPoint y: 337, distance: 8.9
click at [732, 337] on div "Placement Details Unfollow [GEOGRAPHIC_DATA][PERSON_NAME] m: 07939341518 Placem…" at bounding box center [493, 269] width 495 height 1411
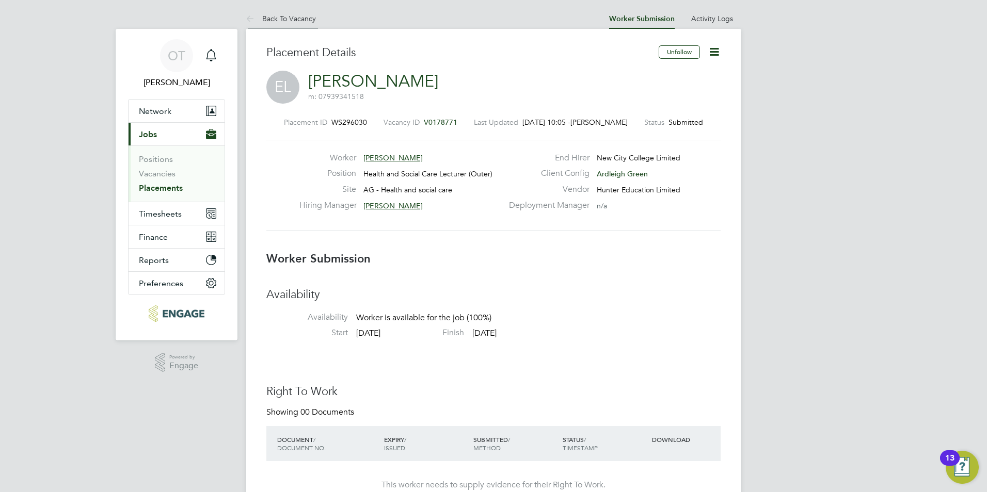
click at [286, 20] on link "Back To Vacancy" at bounding box center [281, 18] width 70 height 9
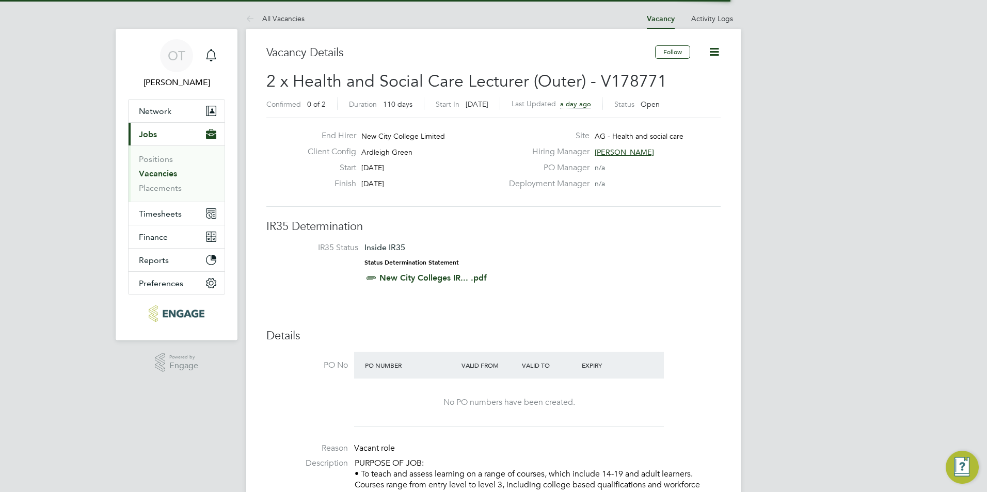
scroll to position [18, 90]
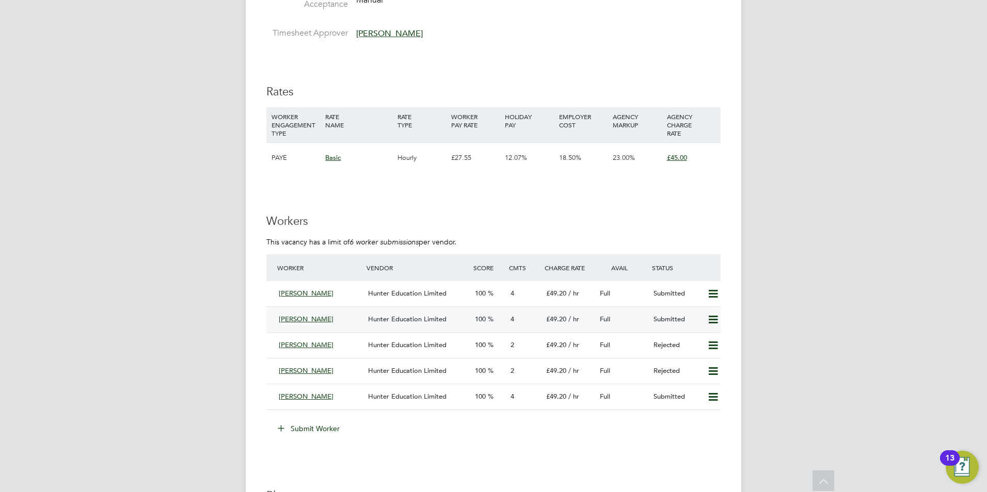
click at [395, 326] on div "Hunter Education Limited" at bounding box center [417, 319] width 107 height 17
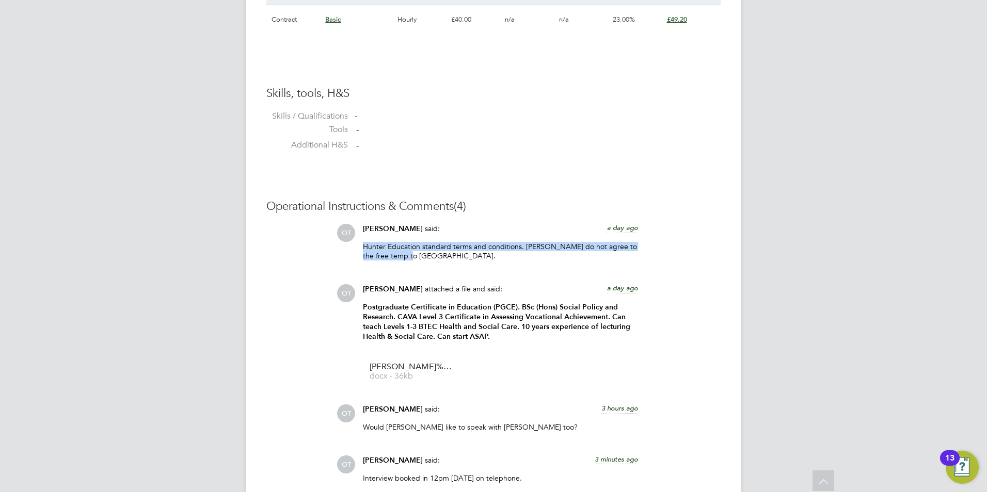
drag, startPoint x: 364, startPoint y: 247, endPoint x: 420, endPoint y: 268, distance: 60.3
click at [420, 268] on div "Hunter Education standard terms and conditions. [PERSON_NAME] do not agree to t…" at bounding box center [500, 255] width 275 height 26
drag, startPoint x: 420, startPoint y: 268, endPoint x: 417, endPoint y: 261, distance: 8.2
click at [417, 261] on p "Hunter Education standard terms and conditions. [PERSON_NAME] do not agree to t…" at bounding box center [500, 251] width 275 height 19
click at [430, 266] on div "Hunter Education standard terms and conditions. [PERSON_NAME] do not agree to t…" at bounding box center [500, 255] width 275 height 26
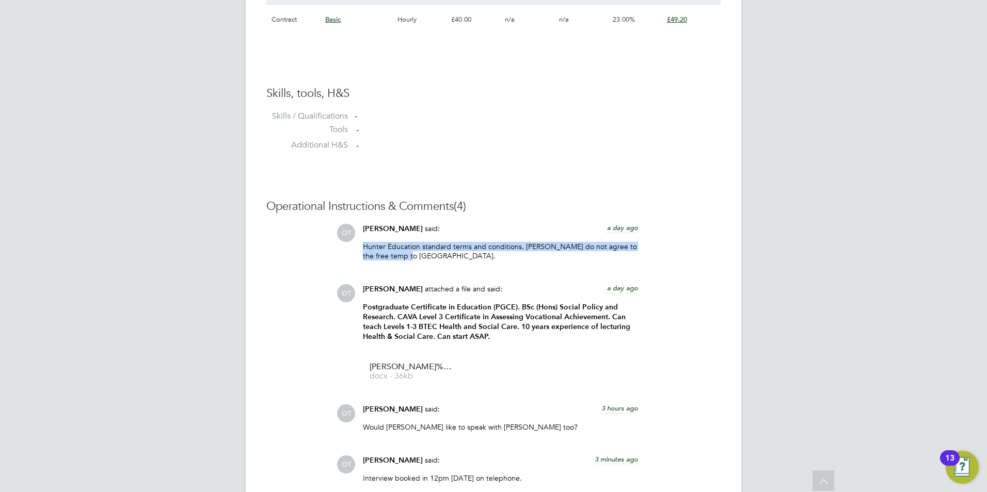
click at [421, 255] on p "Hunter Education standard terms and conditions. [PERSON_NAME] do not agree to t…" at bounding box center [500, 251] width 275 height 19
drag, startPoint x: 417, startPoint y: 257, endPoint x: 363, endPoint y: 250, distance: 54.6
click at [363, 250] on p "Hunter Education standard terms and conditions. [PERSON_NAME] do not agree to t…" at bounding box center [500, 251] width 275 height 19
drag, startPoint x: 363, startPoint y: 250, endPoint x: 549, endPoint y: 268, distance: 186.1
click at [549, 268] on div "Hunter Education standard terms and conditions. [PERSON_NAME] do not agree to t…" at bounding box center [500, 255] width 275 height 26
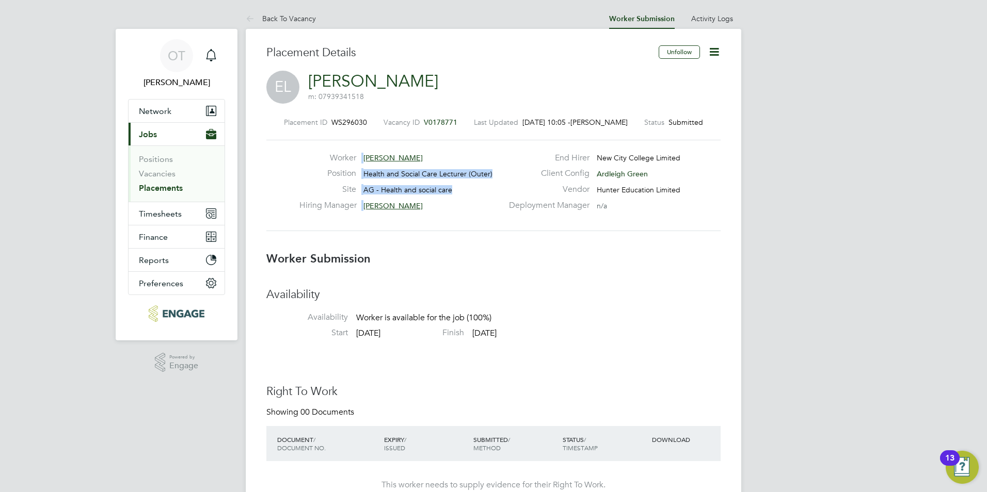
drag, startPoint x: 428, startPoint y: 213, endPoint x: 355, endPoint y: 142, distance: 101.8
click at [355, 142] on div "Worker [PERSON_NAME] Position Health and Social Care Lecturer (Outer) Site AG -…" at bounding box center [493, 185] width 454 height 91
drag, startPoint x: 355, startPoint y: 142, endPoint x: 444, endPoint y: 196, distance: 103.9
click at [444, 196] on div "Site AG - Health and social care" at bounding box center [400, 192] width 203 height 16
click at [435, 214] on div "Hiring Manager [PERSON_NAME]" at bounding box center [400, 208] width 203 height 16
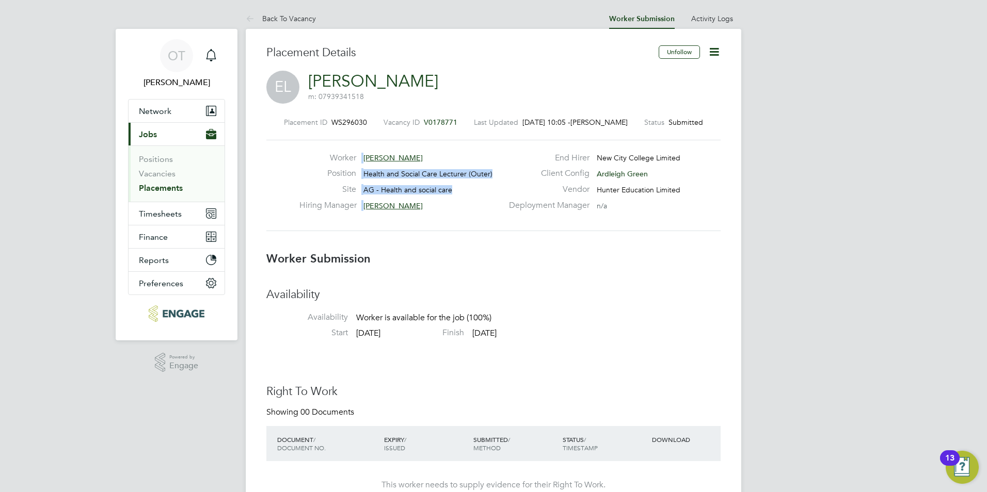
drag, startPoint x: 420, startPoint y: 206, endPoint x: 362, endPoint y: 148, distance: 82.1
click at [362, 148] on div "Worker [PERSON_NAME] Position Health and Social Care Lecturer (Outer) Site AG -…" at bounding box center [493, 185] width 454 height 91
drag, startPoint x: 362, startPoint y: 148, endPoint x: 459, endPoint y: 207, distance: 113.7
click at [459, 207] on div "Hiring Manager [PERSON_NAME]" at bounding box center [400, 208] width 203 height 16
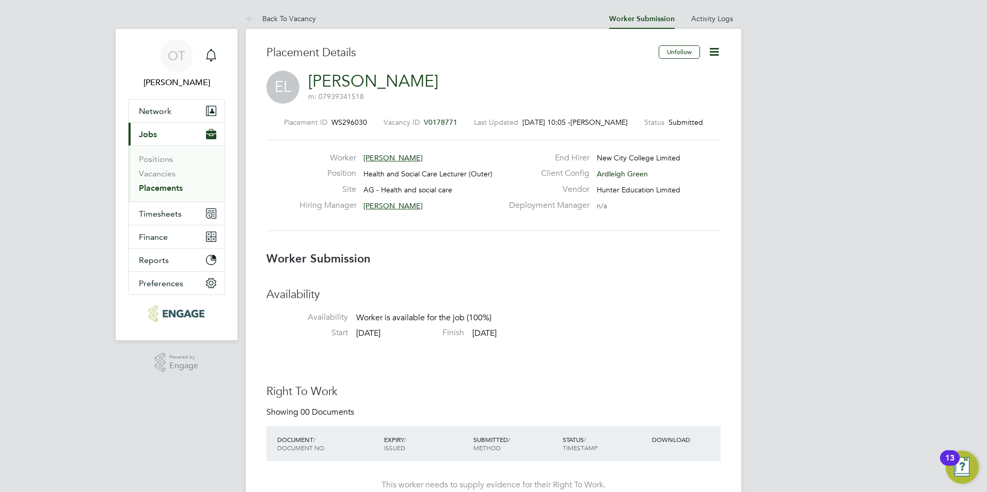
click at [433, 78] on div "EL [PERSON_NAME] m: 07939341518" at bounding box center [493, 88] width 454 height 35
drag, startPoint x: 424, startPoint y: 86, endPoint x: 306, endPoint y: 84, distance: 118.2
click at [306, 84] on div "EL [PERSON_NAME] m: 07939341518" at bounding box center [493, 88] width 454 height 35
click at [307, 83] on div "EL [PERSON_NAME] m: 07939341518" at bounding box center [493, 88] width 454 height 35
drag, startPoint x: 398, startPoint y: 93, endPoint x: 393, endPoint y: 95, distance: 5.3
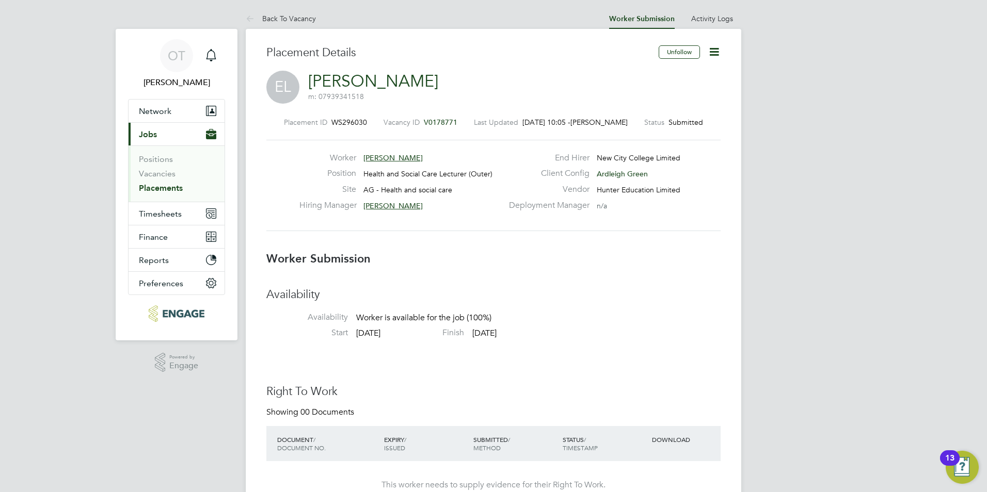
click at [394, 95] on span "m: 07939341518" at bounding box center [373, 96] width 130 height 9
drag, startPoint x: 383, startPoint y: 99, endPoint x: 308, endPoint y: 70, distance: 80.7
click at [308, 70] on div "Placement Details Unfollow [GEOGRAPHIC_DATA][PERSON_NAME] m: 07939341518 Placem…" at bounding box center [493, 144] width 454 height 198
click at [402, 102] on div "EL [PERSON_NAME] m: 07939341518" at bounding box center [493, 88] width 454 height 35
drag, startPoint x: 383, startPoint y: 101, endPoint x: 307, endPoint y: 71, distance: 81.6
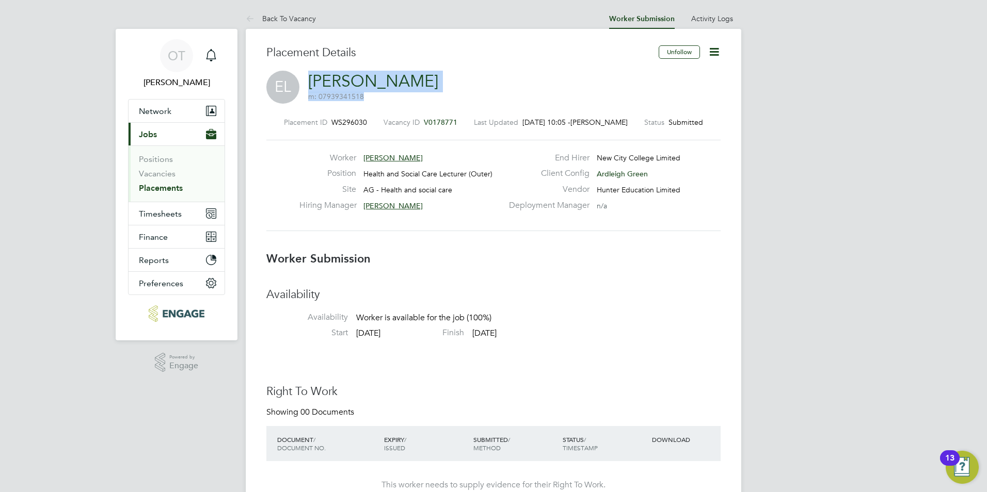
click at [307, 71] on div "EL [PERSON_NAME] m: 07939341518" at bounding box center [493, 88] width 454 height 35
drag, startPoint x: 307, startPoint y: 71, endPoint x: 309, endPoint y: 78, distance: 7.5
click at [309, 78] on link "[PERSON_NAME]" at bounding box center [373, 81] width 130 height 20
click at [299, 22] on link "Back To Vacancy" at bounding box center [281, 18] width 70 height 9
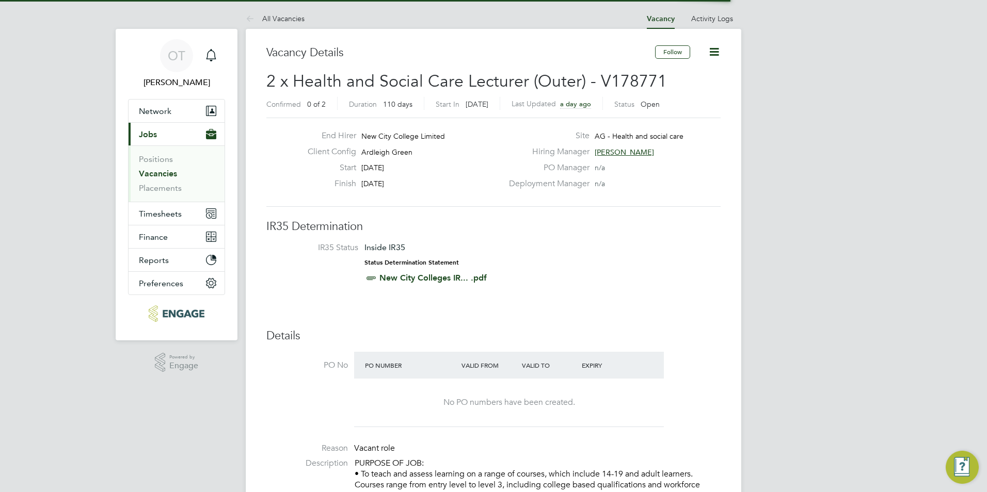
scroll to position [17, 204]
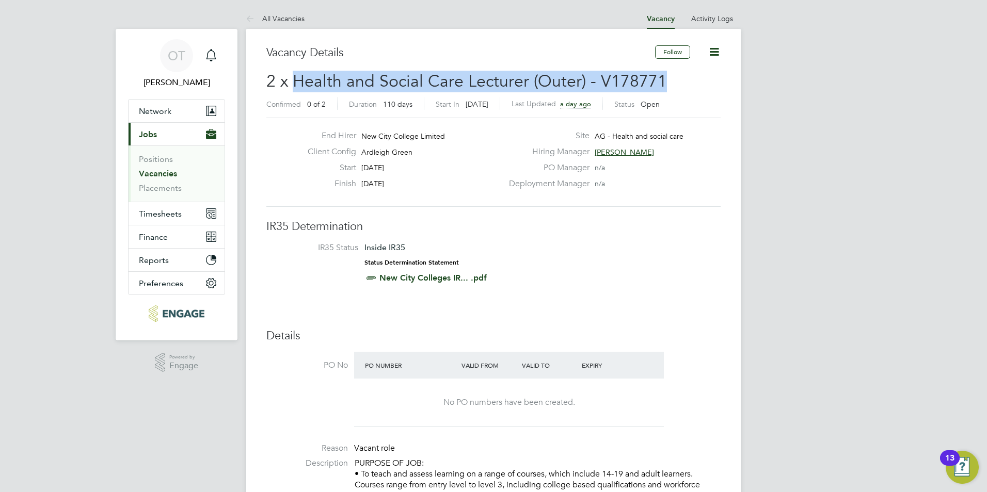
drag, startPoint x: 291, startPoint y: 82, endPoint x: 663, endPoint y: 85, distance: 372.6
click at [663, 85] on h2 "2 x Health and Social Care Lecturer (Outer) - V178771 Confirmed 0 of 2 Duration…" at bounding box center [493, 92] width 454 height 43
click at [665, 82] on h2 "2 x Health and Social Care Lecturer (Outer) - V178771 Confirmed 0 of 2 Duration…" at bounding box center [493, 92] width 454 height 43
drag, startPoint x: 661, startPoint y: 82, endPoint x: 253, endPoint y: 77, distance: 407.2
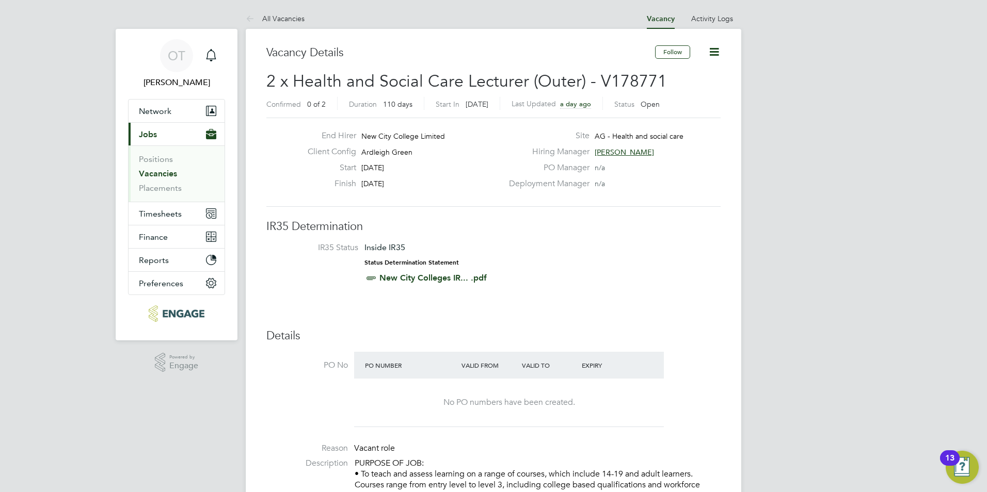
click at [446, 234] on h3 "IR35 Determination" at bounding box center [493, 226] width 454 height 15
